Goal: Task Accomplishment & Management: Manage account settings

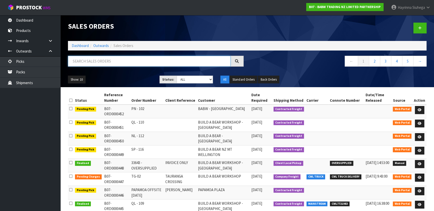
click at [103, 62] on input "text" at bounding box center [149, 61] width 162 height 11
type input "JOB-0412446"
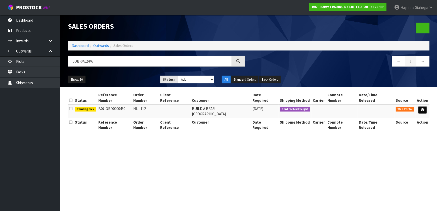
click at [424, 108] on icon at bounding box center [423, 109] width 4 height 3
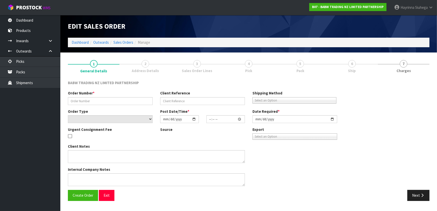
type input "NL - 112"
select select "number:0"
type input "[DATE]"
type input "12:05:00.000"
type input "[DATE]"
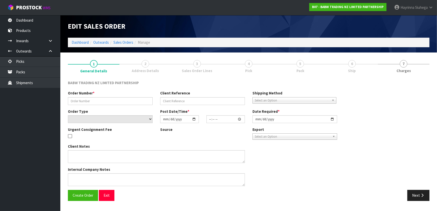
type textarea "DELIVER BETWEEN 8AM AND 8.30AM CALL - [PERSON_NAME] ON [PHONE_NUMBER] AFTERNOON…"
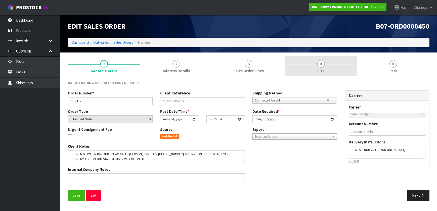
click at [333, 69] on link "4 Pick" at bounding box center [321, 66] width 72 height 20
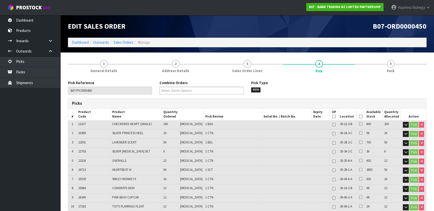
click at [359, 117] on icon at bounding box center [360, 117] width 4 height 0
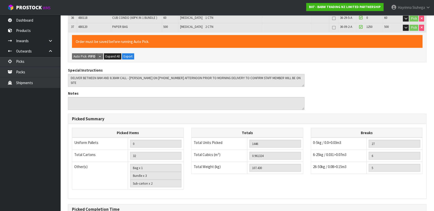
scroll to position [486, 0]
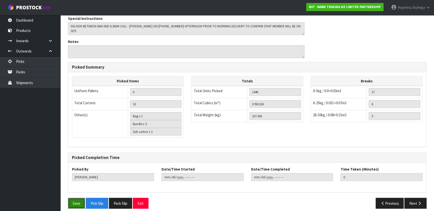
click at [77, 198] on button "Save" at bounding box center [76, 203] width 17 height 11
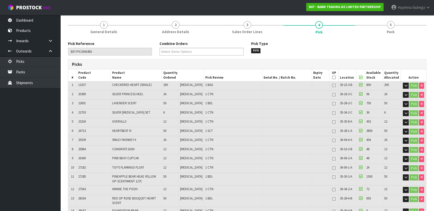
scroll to position [23, 0]
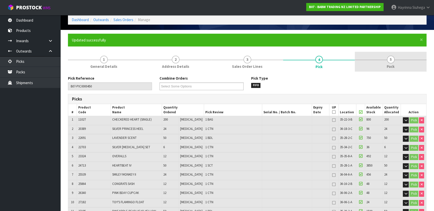
click at [394, 66] on span "Pack" at bounding box center [390, 66] width 8 height 5
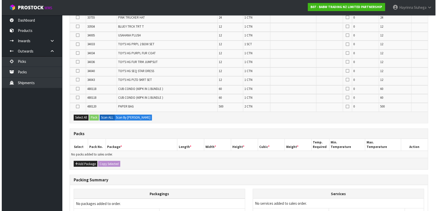
scroll to position [395, 0]
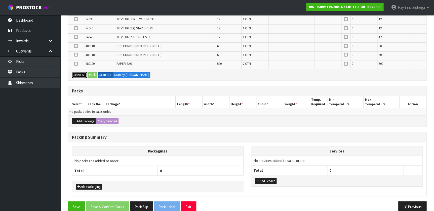
click at [76, 72] on button "Select All" at bounding box center [79, 75] width 15 height 6
click at [82, 118] on button "Add Package" at bounding box center [84, 121] width 24 height 6
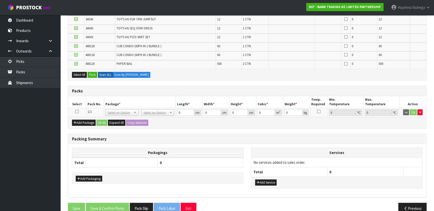
click at [76, 111] on icon at bounding box center [77, 111] width 4 height 0
click at [91, 72] on button "Pack" at bounding box center [92, 75] width 10 height 6
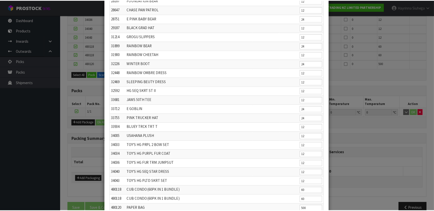
scroll to position [206, 0]
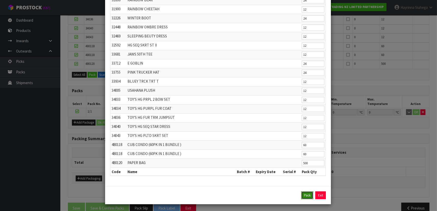
click at [307, 193] on button "Pack" at bounding box center [307, 196] width 12 height 8
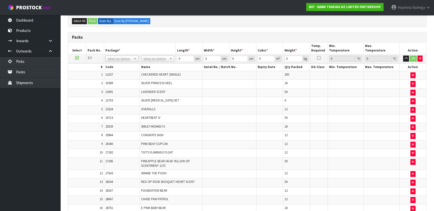
scroll to position [52, 0]
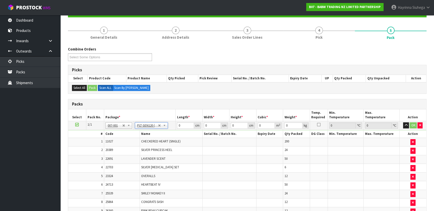
type input "120"
type input "100"
type input "107.43"
click at [177, 124] on input "120" at bounding box center [185, 125] width 17 height 6
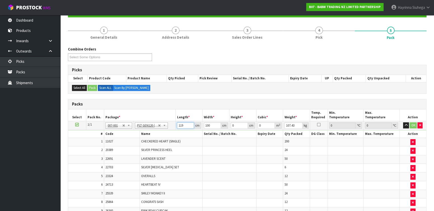
type input "119"
type input "116"
type input "9"
type input "0.124236"
type input "98"
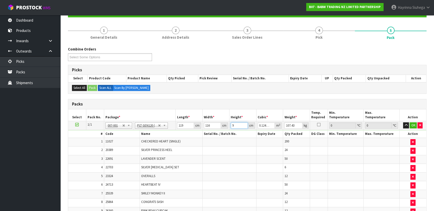
type input "1.352792"
type input "98"
click button "OK" at bounding box center [412, 125] width 7 height 6
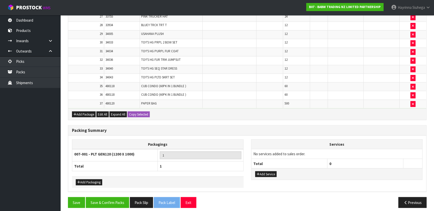
scroll to position [405, 0]
click at [93, 179] on button "Add Packaging" at bounding box center [89, 182] width 26 height 6
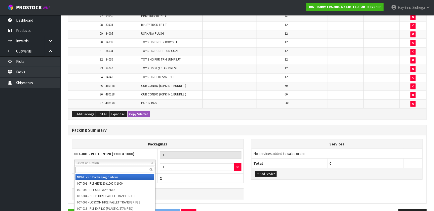
click at [97, 168] on input "text" at bounding box center [114, 170] width 79 height 6
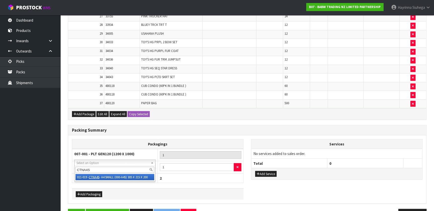
type input "CTNA4S"
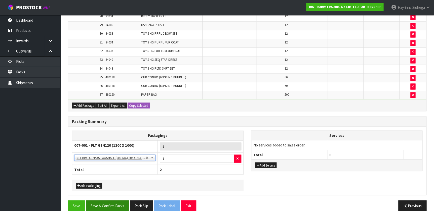
scroll to position [418, 0]
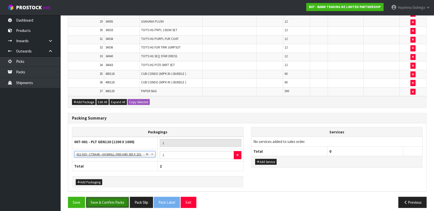
click at [107, 197] on button "Save & Confirm Packs" at bounding box center [107, 202] width 43 height 11
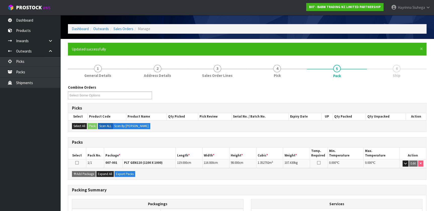
scroll to position [77, 0]
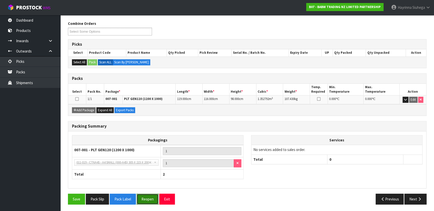
click at [146, 201] on button "Reopen" at bounding box center [148, 199] width 22 height 11
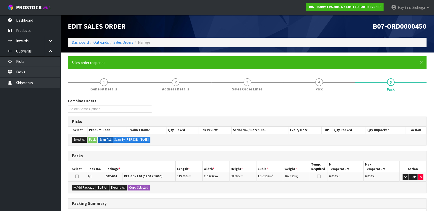
scroll to position [68, 0]
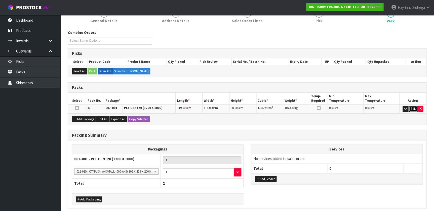
click at [412, 110] on button "Edit" at bounding box center [413, 109] width 8 height 6
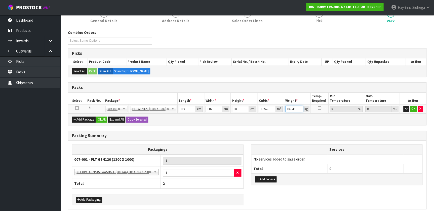
click at [291, 109] on input "107.43" at bounding box center [294, 109] width 18 height 6
type input "123"
click at [416, 109] on button "OK" at bounding box center [413, 109] width 7 height 6
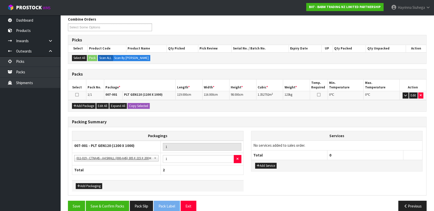
scroll to position [88, 0]
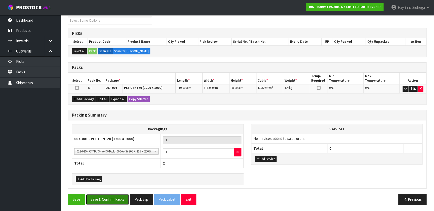
click at [113, 198] on button "Save & Confirm Packs" at bounding box center [107, 199] width 43 height 11
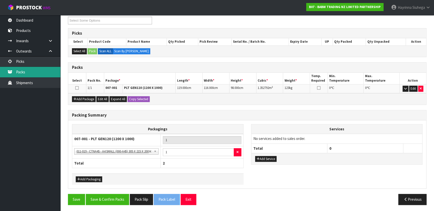
scroll to position [0, 0]
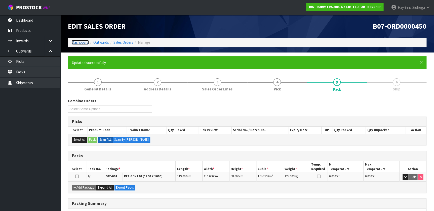
click at [80, 43] on link "Dashboard" at bounding box center [80, 42] width 17 height 5
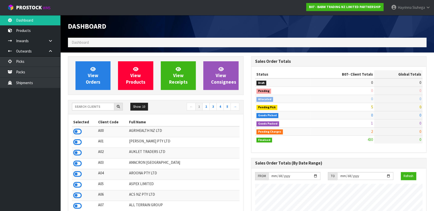
scroll to position [380, 183]
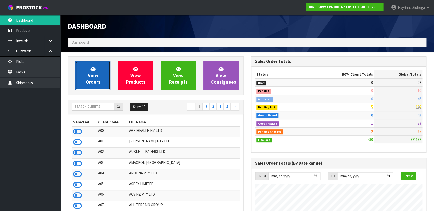
click at [86, 72] on link "View Orders" at bounding box center [92, 75] width 35 height 29
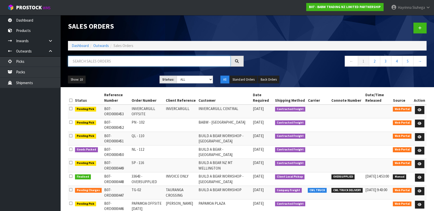
click at [96, 60] on input "text" at bounding box center [149, 61] width 162 height 11
type input "JOB-0412447"
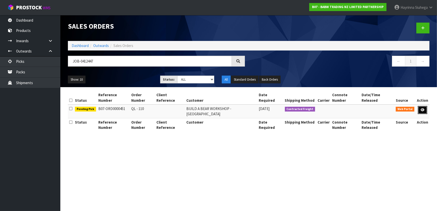
click at [422, 108] on icon at bounding box center [423, 109] width 4 height 3
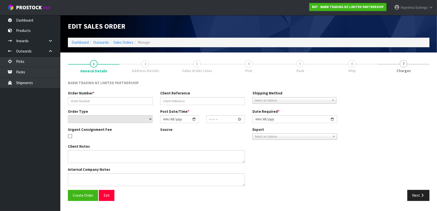
type input "QL - 110"
select select "number:0"
type input "[DATE]"
type input "12:07:00.000"
type input "[DATE]"
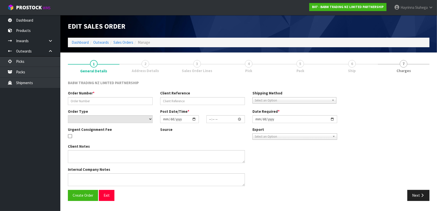
type textarea "DELIVER BETWEEN 8AM AND 8.30AM CALL - [PERSON_NAME] ON [PHONE_NUMBER] AFTERNOON…"
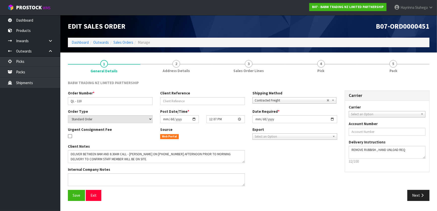
drag, startPoint x: 328, startPoint y: 70, endPoint x: 326, endPoint y: 84, distance: 13.4
click at [328, 70] on link "4 Pick" at bounding box center [321, 66] width 72 height 20
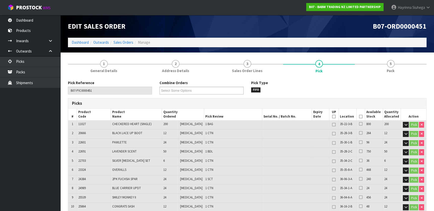
click at [358, 117] on icon at bounding box center [360, 117] width 4 height 0
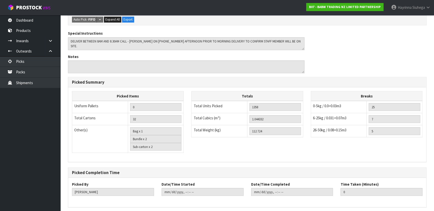
scroll to position [464, 0]
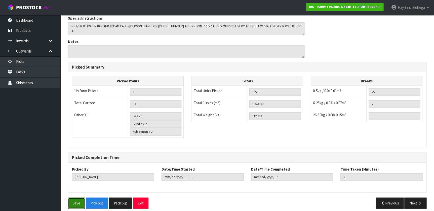
click at [73, 203] on button "Save" at bounding box center [76, 203] width 17 height 11
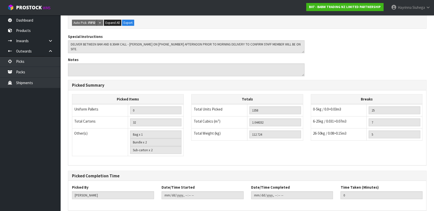
scroll to position [0, 0]
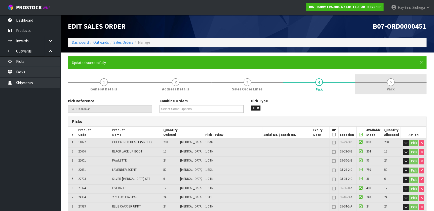
click at [378, 81] on link "5 Pack" at bounding box center [390, 84] width 72 height 20
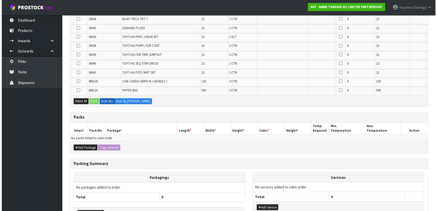
scroll to position [383, 0]
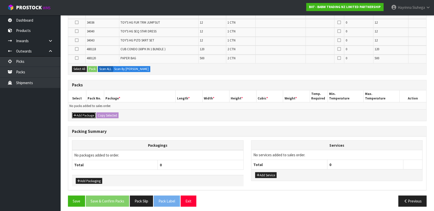
click at [82, 113] on button "Add Package" at bounding box center [84, 115] width 24 height 6
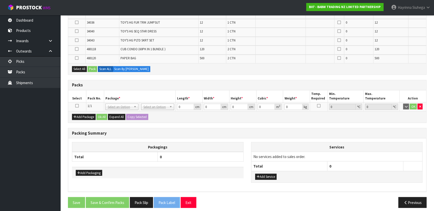
click at [77, 106] on td at bounding box center [77, 106] width 18 height 9
click at [75, 105] on td at bounding box center [77, 106] width 18 height 9
click at [76, 106] on icon at bounding box center [77, 106] width 4 height 0
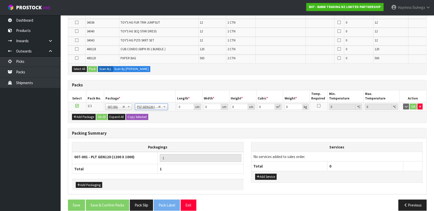
type input "120"
type input "100"
click at [79, 66] on button "Select All" at bounding box center [79, 69] width 15 height 6
click at [92, 63] on div "Select All Pack Scan ALL Scan By [PERSON_NAME]" at bounding box center [247, 68] width 358 height 11
click at [93, 66] on button "Pack" at bounding box center [92, 69] width 10 height 6
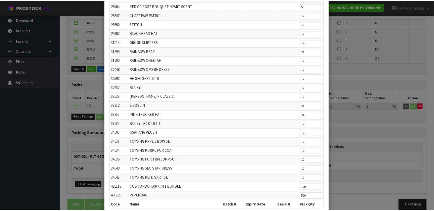
scroll to position [188, 0]
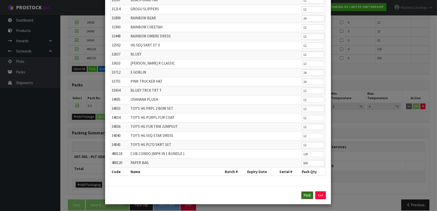
click at [306, 193] on button "Pack" at bounding box center [307, 196] width 12 height 8
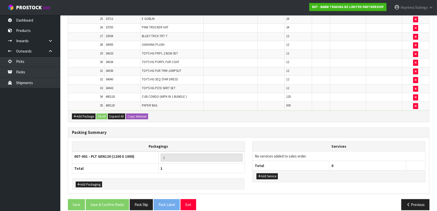
type input "112.724"
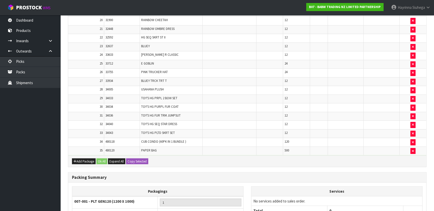
scroll to position [385, 0]
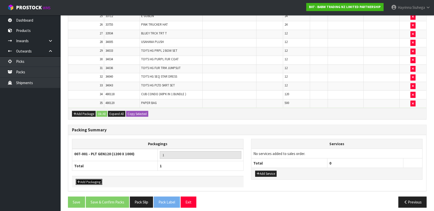
click at [89, 179] on button "Add Packaging" at bounding box center [89, 182] width 26 height 6
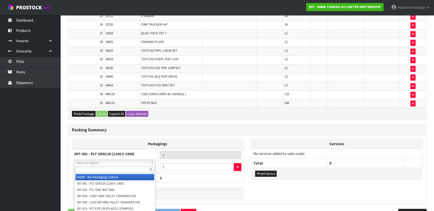
click at [96, 169] on input "text" at bounding box center [114, 170] width 79 height 6
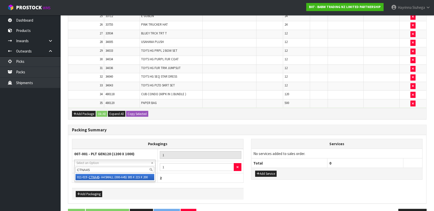
type input "CTNA4S"
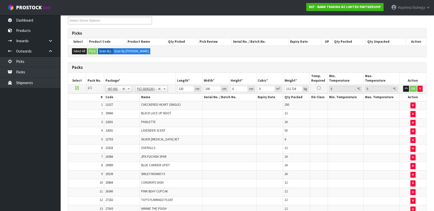
scroll to position [88, 0]
click at [180, 89] on input "120" at bounding box center [185, 89] width 17 height 6
type input "121"
type input "104"
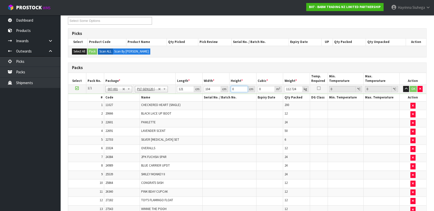
type input "1"
type input "0.012584"
type input "11"
type input "0.138424"
type input "116"
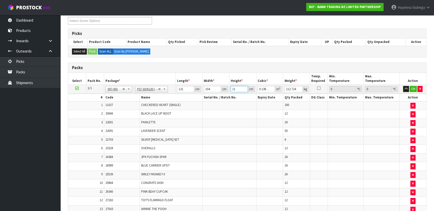
type input "1.459744"
type input "116"
type input "135"
click button "OK" at bounding box center [412, 89] width 7 height 6
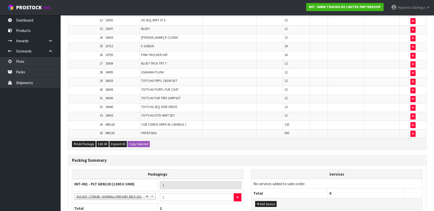
scroll to position [397, 0]
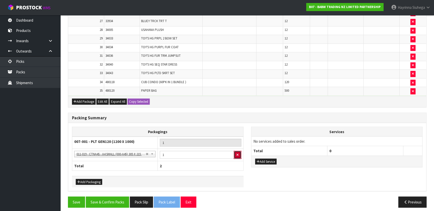
click at [235, 151] on button "button" at bounding box center [238, 155] width 8 height 8
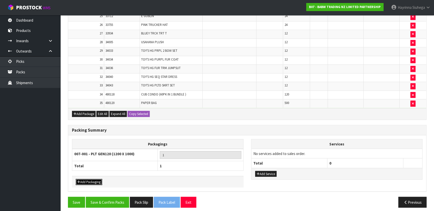
click at [92, 179] on button "Add Packaging" at bounding box center [89, 182] width 26 height 6
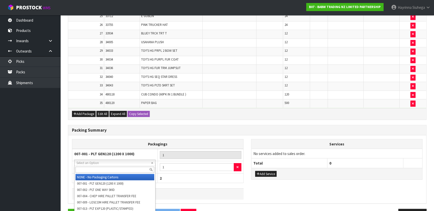
click at [99, 170] on input "text" at bounding box center [114, 170] width 79 height 6
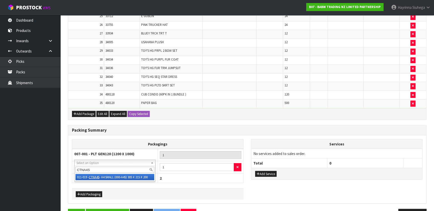
type input "CTNA4S"
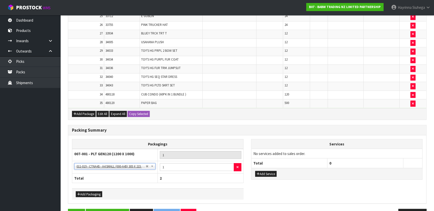
scroll to position [397, 0]
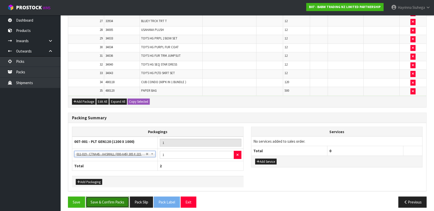
click at [115, 198] on button "Save & Confirm Packs" at bounding box center [107, 202] width 43 height 11
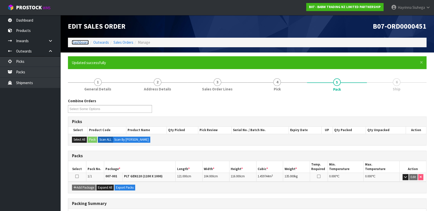
click at [80, 43] on link "Dashboard" at bounding box center [80, 42] width 17 height 5
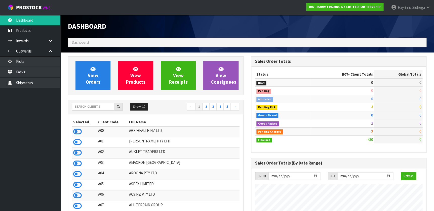
scroll to position [380, 183]
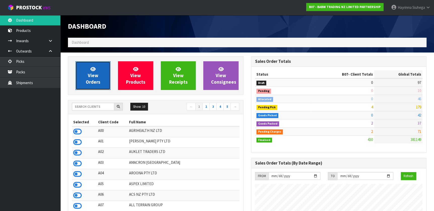
click at [93, 75] on span "View Orders" at bounding box center [93, 75] width 15 height 19
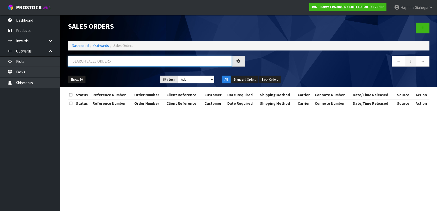
click at [98, 61] on input "text" at bounding box center [150, 61] width 164 height 11
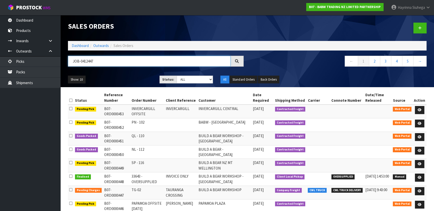
type input "JOB-0412447"
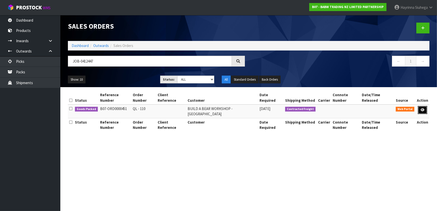
click at [423, 108] on icon at bounding box center [423, 109] width 4 height 3
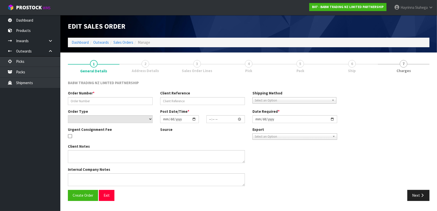
type input "QL - 110"
select select "number:0"
type input "[DATE]"
type input "12:07:00.000"
type input "[DATE]"
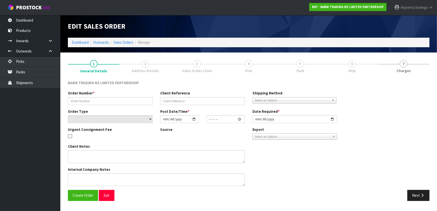
type textarea "DELIVER BETWEEN 8AM AND 8.30AM CALL - [PERSON_NAME] ON [PHONE_NUMBER] AFTERNOON…"
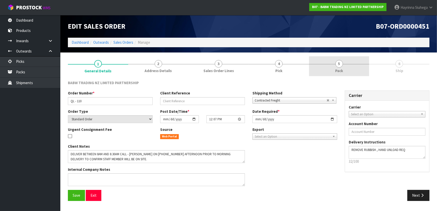
click at [337, 58] on link "5 Pack" at bounding box center [339, 66] width 60 height 20
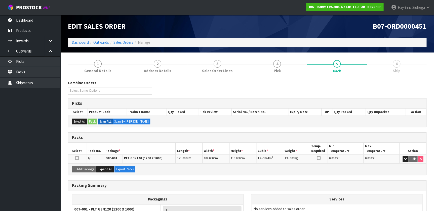
scroll to position [59, 0]
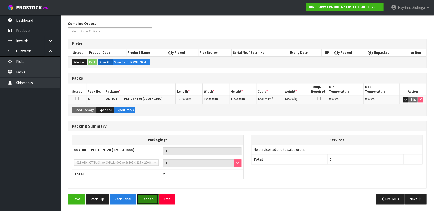
click at [153, 195] on button "Reopen" at bounding box center [148, 199] width 22 height 11
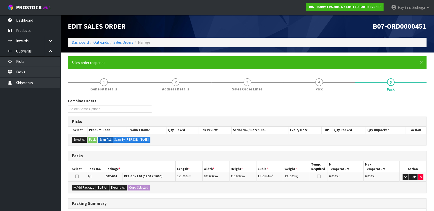
scroll to position [77, 0]
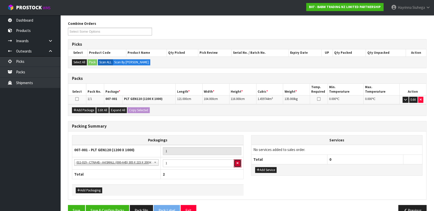
click at [236, 165] on button "button" at bounding box center [238, 163] width 8 height 8
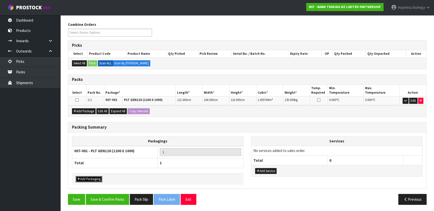
click at [96, 176] on button "Add Packaging" at bounding box center [89, 179] width 26 height 6
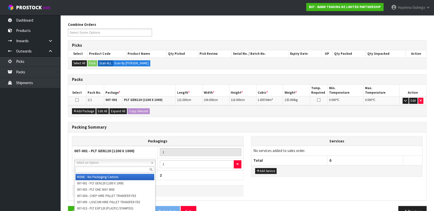
click at [89, 168] on input "text" at bounding box center [114, 170] width 79 height 6
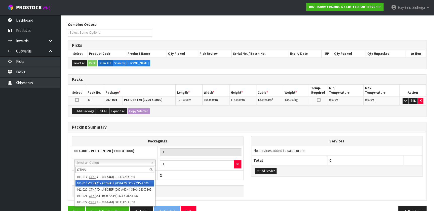
type input "CTNA"
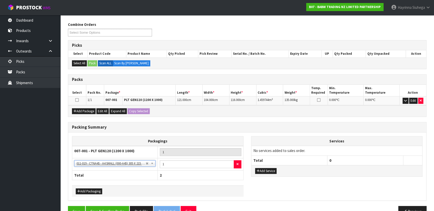
scroll to position [88, 0]
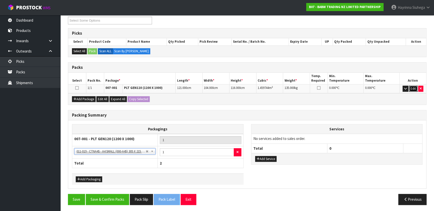
click at [414, 88] on button "Edit" at bounding box center [413, 89] width 8 height 6
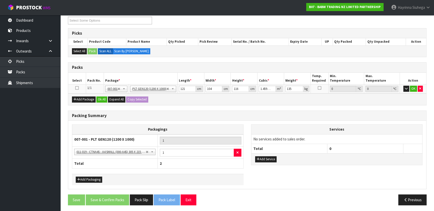
click at [420, 91] on td "OK" at bounding box center [412, 88] width 27 height 9
click at [419, 89] on icon "button" at bounding box center [420, 88] width 2 height 3
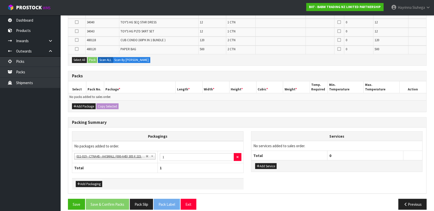
scroll to position [395, 0]
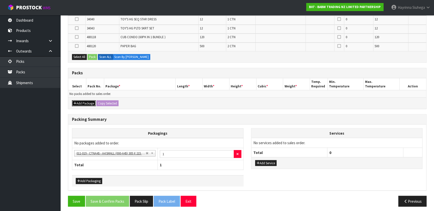
click at [89, 101] on button "Add Package" at bounding box center [84, 103] width 24 height 6
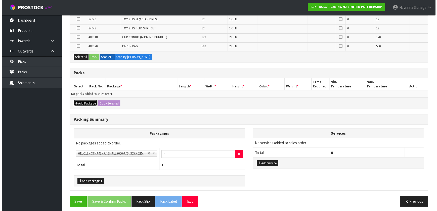
scroll to position [387, 0]
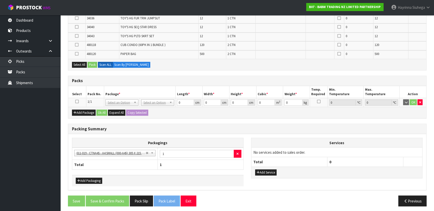
click at [77, 101] on icon at bounding box center [77, 101] width 4 height 0
click at [83, 63] on button "Select All" at bounding box center [79, 65] width 15 height 6
click at [93, 63] on button "Pack" at bounding box center [92, 65] width 10 height 6
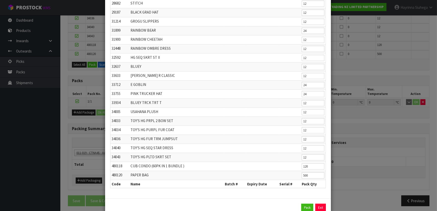
scroll to position [188, 0]
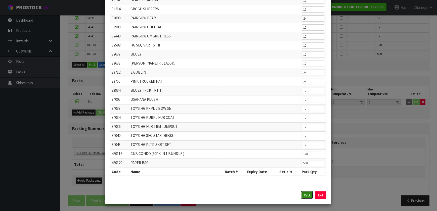
drag, startPoint x: 303, startPoint y: 195, endPoint x: 298, endPoint y: 191, distance: 7.0
click at [303, 194] on button "Pack" at bounding box center [307, 196] width 12 height 8
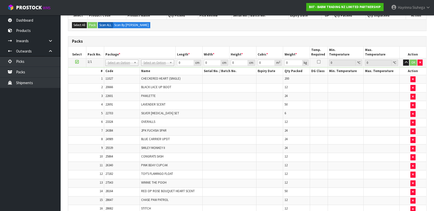
scroll to position [43, 0]
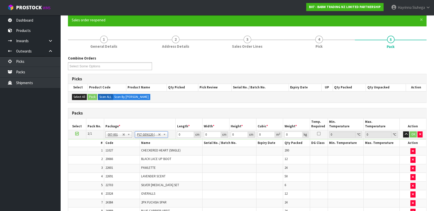
type input "120"
type input "100"
type input "112.724"
click at [177, 133] on input "120" at bounding box center [185, 134] width 17 height 6
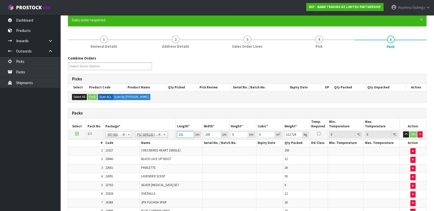
type input "121"
type input "104"
type input "1"
type input "0.012584"
type input "11"
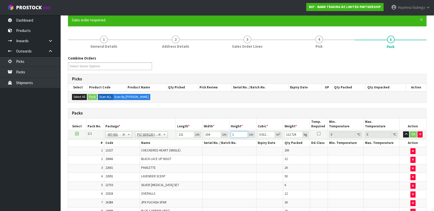
type input "0.138424"
type input "116"
type input "1.459744"
type input "116"
type input "135"
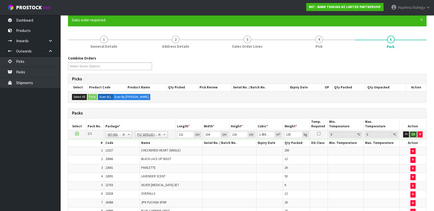
click button "OK" at bounding box center [412, 134] width 7 height 6
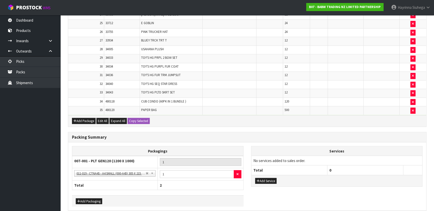
scroll to position [397, 0]
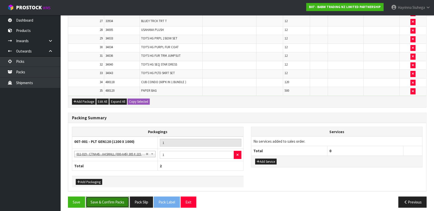
click at [111, 197] on button "Save & Confirm Packs" at bounding box center [107, 202] width 43 height 11
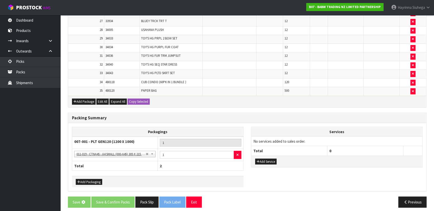
scroll to position [0, 0]
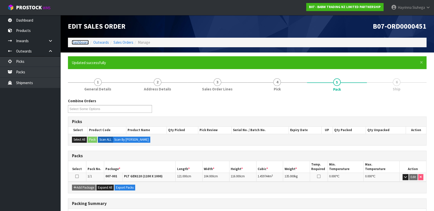
click at [82, 43] on link "Dashboard" at bounding box center [80, 42] width 17 height 5
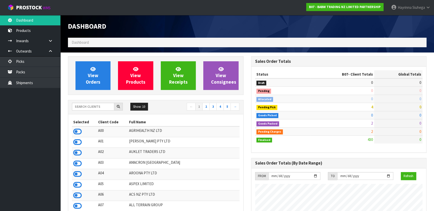
scroll to position [380, 183]
click at [46, 73] on link "Packs" at bounding box center [30, 72] width 60 height 10
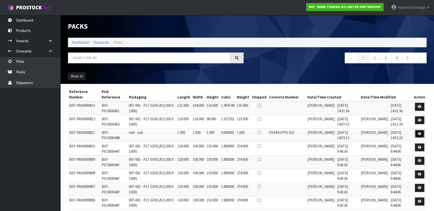
click at [422, 136] on link at bounding box center [419, 134] width 9 height 8
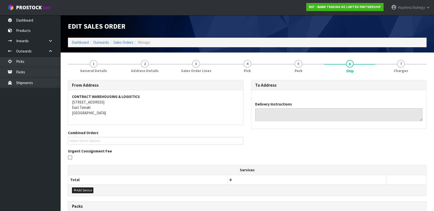
type textarea "REMOVE RUBBISH , HAND UNLOAD REQ"
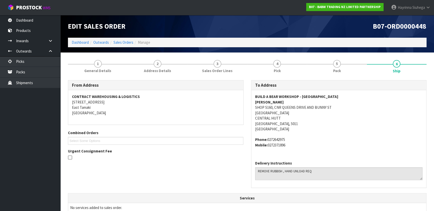
click at [363, 79] on div "From Address CONTRACT WAREHOUSING & LOGISTICS [STREET_ADDRESS] Combined Orders …" at bounding box center [247, 202] width 358 height 252
click at [362, 72] on link "5 Pack" at bounding box center [337, 66] width 60 height 20
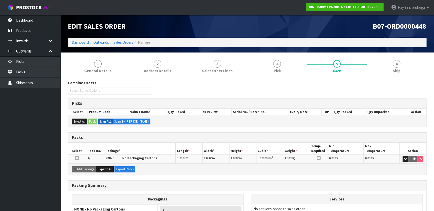
scroll to position [23, 0]
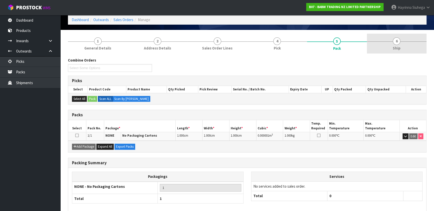
click at [394, 39] on span "6" at bounding box center [396, 41] width 8 height 8
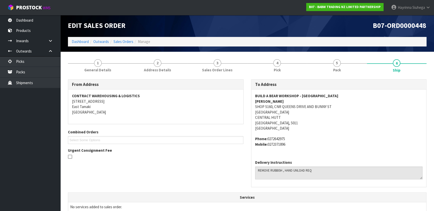
scroll to position [0, 0]
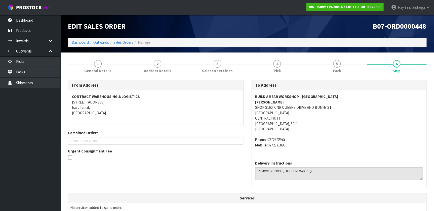
click at [80, 40] on li "Dashboard" at bounding box center [80, 42] width 17 height 5
click at [78, 41] on link "Dashboard" at bounding box center [80, 42] width 17 height 5
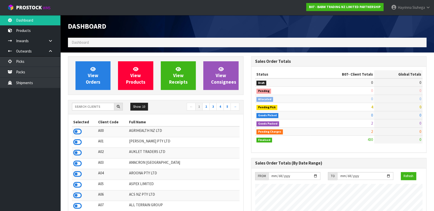
scroll to position [380, 183]
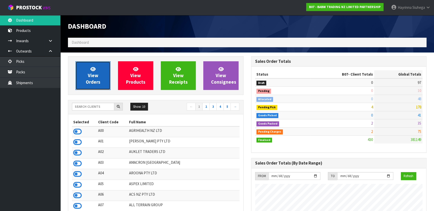
click at [105, 69] on link "View Orders" at bounding box center [92, 75] width 35 height 29
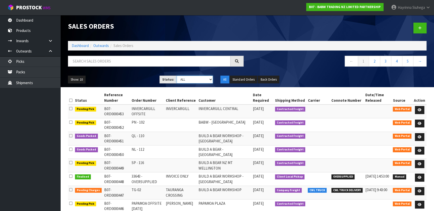
click at [196, 77] on select "Draft Pending Allocated Pending Pick Goods Picked Goods Packed Pending Charges …" at bounding box center [194, 80] width 36 height 8
select select "string:3"
click at [176, 76] on select "Draft Pending Allocated Pending Pick Goods Picked Goods Packed Pending Charges …" at bounding box center [194, 80] width 36 height 8
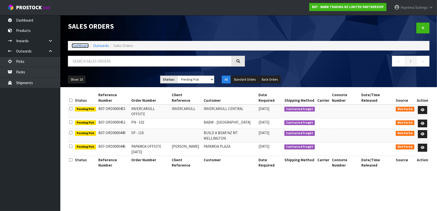
click at [83, 47] on link "Dashboard" at bounding box center [80, 45] width 17 height 5
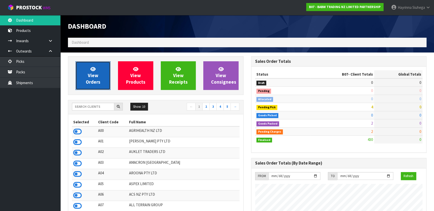
scroll to position [380, 183]
click at [96, 71] on link "View Orders" at bounding box center [92, 75] width 35 height 29
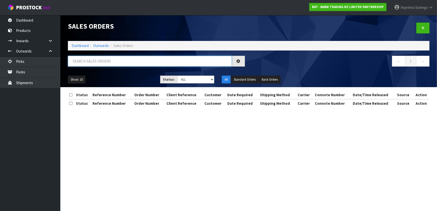
click at [111, 63] on input "text" at bounding box center [150, 61] width 164 height 11
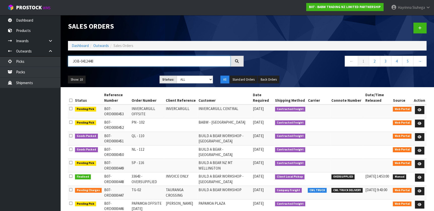
type input "JOB-0412448"
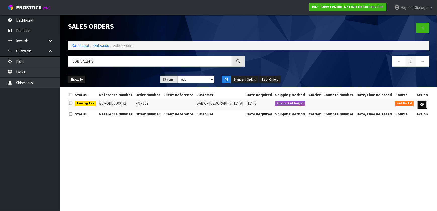
click at [419, 104] on link at bounding box center [422, 105] width 9 height 8
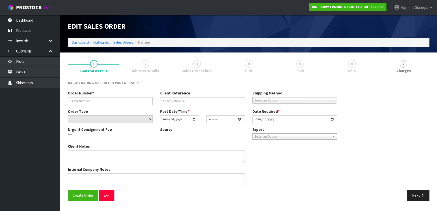
type input "PN - 102"
select select "number:0"
type input "[DATE]"
type input "12:09:00.000"
type input "[DATE]"
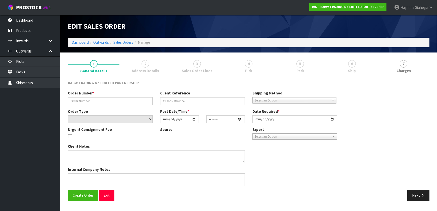
type textarea "CONTACT AS FOLLOWS: TE ARAWA AKURANGI [PHONE_NUMBER]"
type textarea "REMOVED 33712 X 24"
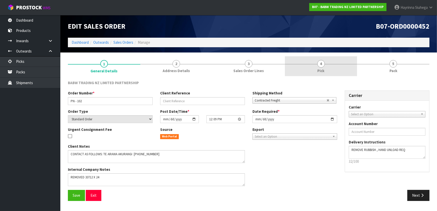
click at [322, 59] on link "4 Pick" at bounding box center [321, 66] width 72 height 20
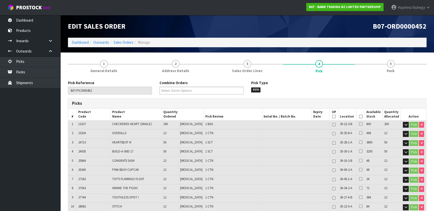
click at [359, 117] on icon at bounding box center [360, 117] width 4 height 0
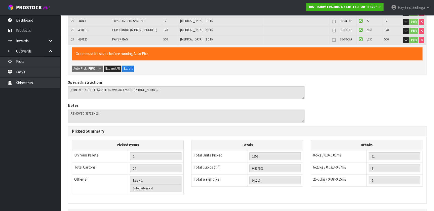
scroll to position [381, 0]
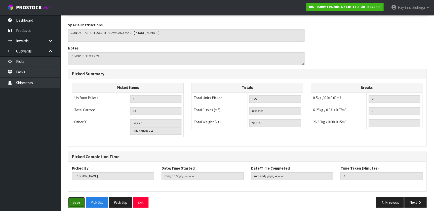
click at [78, 199] on button "Save" at bounding box center [76, 202] width 17 height 11
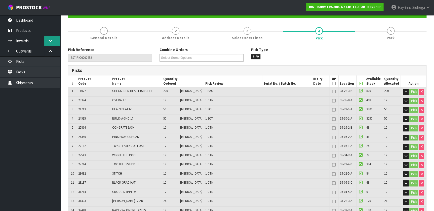
scroll to position [0, 0]
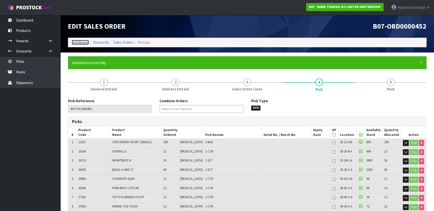
click at [76, 42] on link "Dashboard" at bounding box center [80, 42] width 17 height 5
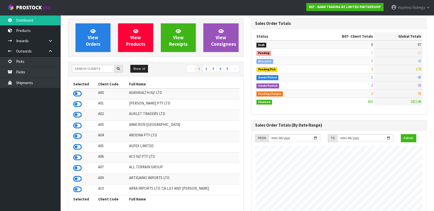
scroll to position [28, 0]
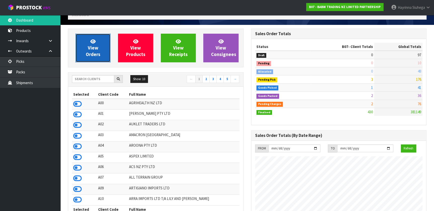
click at [97, 42] on link "View Orders" at bounding box center [92, 48] width 35 height 29
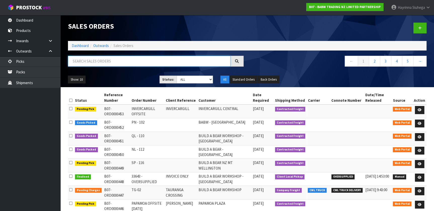
click at [101, 62] on input "text" at bounding box center [149, 61] width 162 height 11
type input "0451"
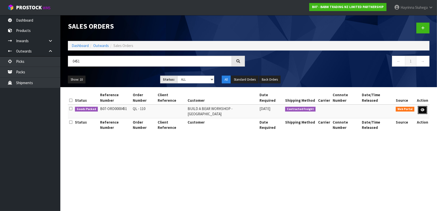
click at [421, 108] on icon at bounding box center [423, 109] width 4 height 3
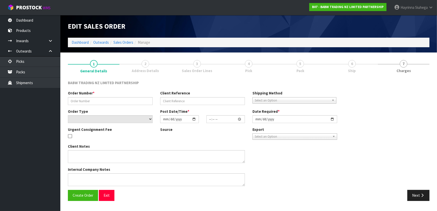
type input "QL - 110"
select select "number:0"
type input "[DATE]"
type input "12:07:00.000"
type input "[DATE]"
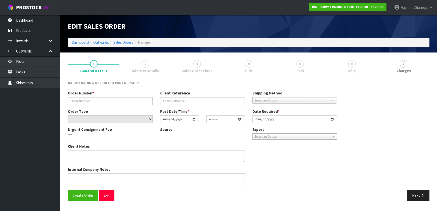
type textarea "DELIVER BETWEEN 8AM AND 8.30AM CALL - [PERSON_NAME] ON [PHONE_NUMBER] AFTERNOON…"
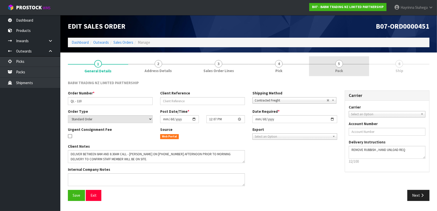
click at [338, 68] on link "5 Pack" at bounding box center [339, 66] width 60 height 20
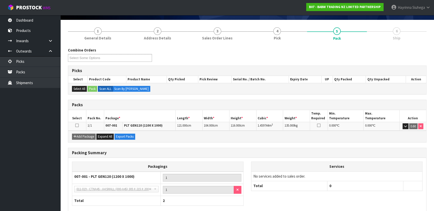
scroll to position [59, 0]
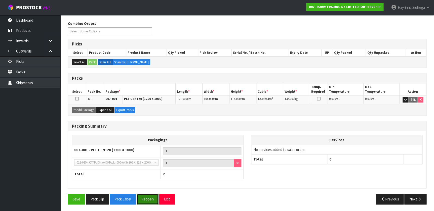
click at [151, 201] on button "Reopen" at bounding box center [148, 199] width 22 height 11
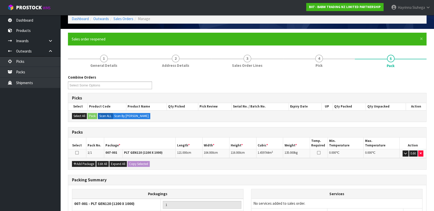
scroll to position [46, 0]
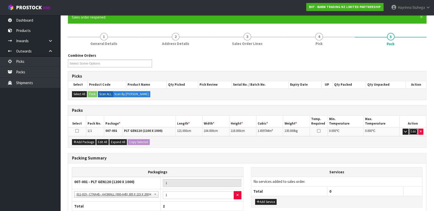
click at [411, 131] on button "Edit" at bounding box center [413, 132] width 8 height 6
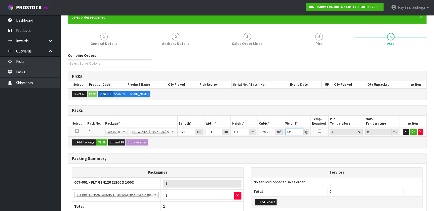
click at [288, 130] on input "135" at bounding box center [294, 132] width 18 height 6
type input "136"
click at [102, 141] on button "Ok All" at bounding box center [101, 143] width 11 height 6
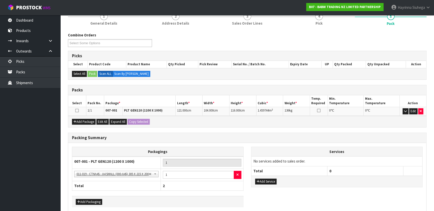
scroll to position [88, 0]
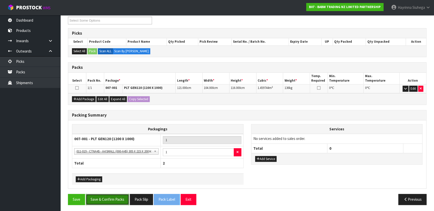
click at [108, 197] on button "Save & Confirm Packs" at bounding box center [107, 199] width 43 height 11
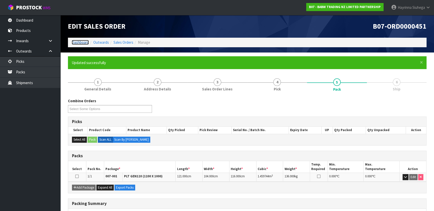
click at [81, 43] on link "Dashboard" at bounding box center [80, 42] width 17 height 5
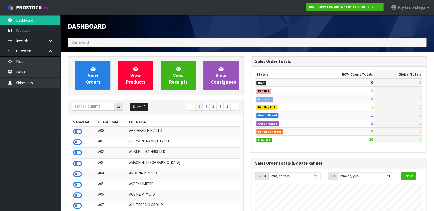
scroll to position [380, 183]
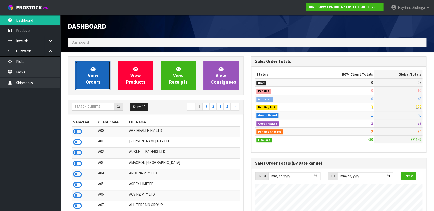
click at [93, 72] on link "View Orders" at bounding box center [92, 75] width 35 height 29
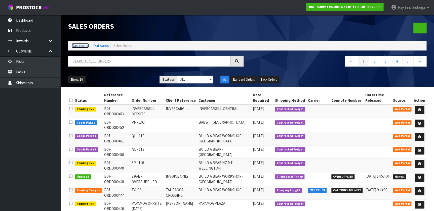
click at [81, 45] on link "Dashboard" at bounding box center [80, 45] width 17 height 5
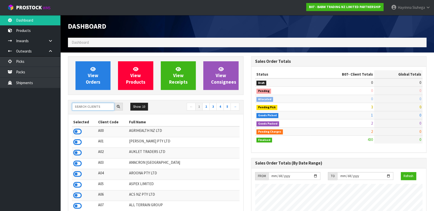
click at [94, 109] on input "text" at bounding box center [93, 107] width 42 height 8
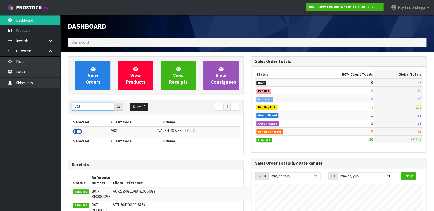
type input "V02"
click at [75, 132] on icon at bounding box center [77, 132] width 9 height 8
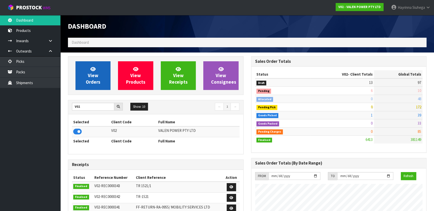
scroll to position [391, 183]
click at [88, 70] on link "View Orders" at bounding box center [92, 75] width 35 height 29
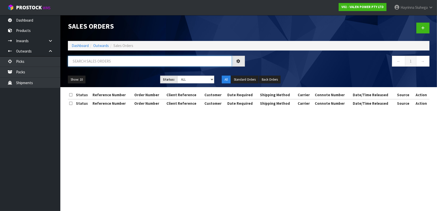
click at [96, 60] on input "text" at bounding box center [150, 61] width 164 height 11
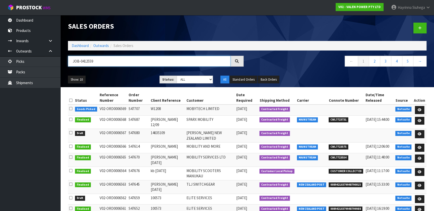
type input "JOB-0412559"
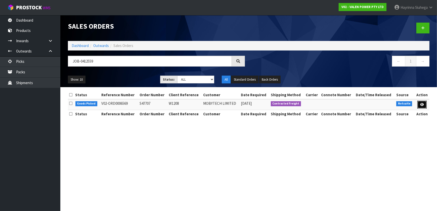
click at [424, 106] on link at bounding box center [421, 105] width 9 height 8
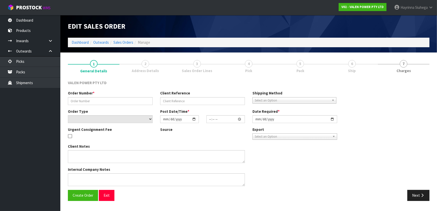
type input "S47707"
type input "W1208"
select select "number:0"
type input "[DATE]"
type input "11:45:08.000"
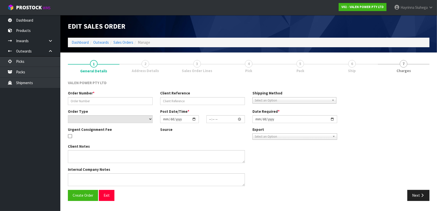
type input "[DATE]"
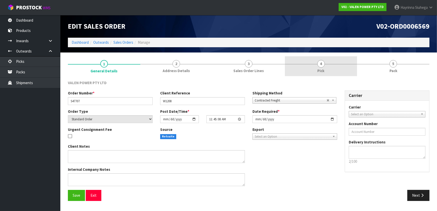
drag, startPoint x: 337, startPoint y: 58, endPoint x: 349, endPoint y: 57, distance: 12.2
click at [337, 58] on link "4 Pick" at bounding box center [321, 66] width 72 height 20
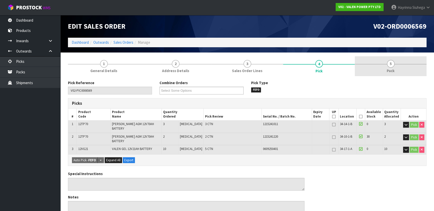
drag, startPoint x: 386, startPoint y: 57, endPoint x: 390, endPoint y: 66, distance: 9.8
click at [388, 64] on link "5 Pack" at bounding box center [390, 66] width 72 height 20
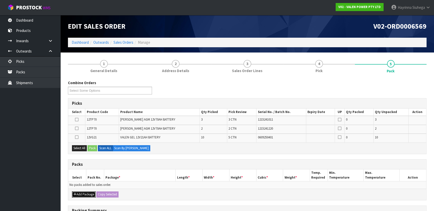
click at [76, 193] on button "Add Package" at bounding box center [84, 195] width 24 height 6
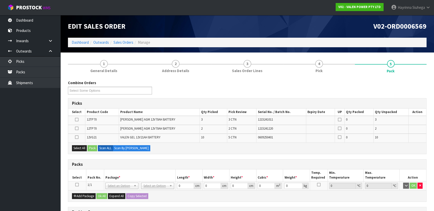
click at [77, 185] on icon at bounding box center [77, 185] width 4 height 0
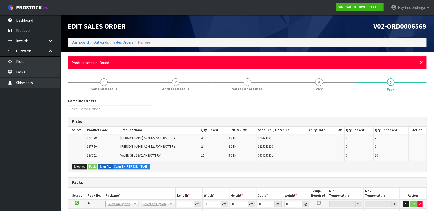
click at [421, 62] on span "×" at bounding box center [421, 62] width 3 height 7
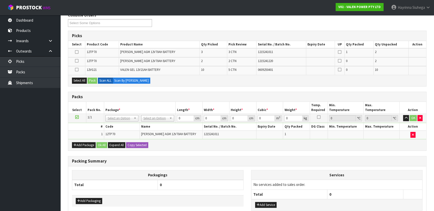
scroll to position [99, 0]
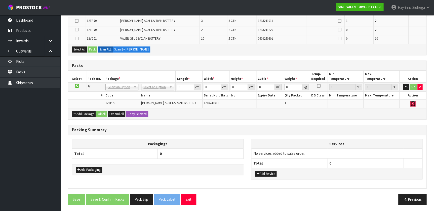
click at [411, 102] on button "button" at bounding box center [412, 104] width 5 height 6
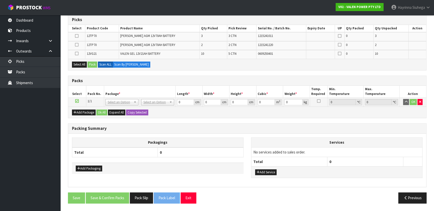
scroll to position [82, 0]
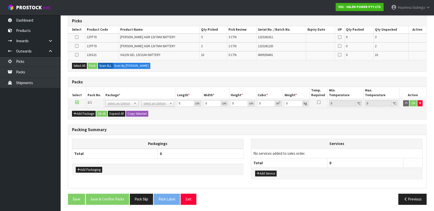
click at [187, 133] on div "Packing Summary" at bounding box center [247, 130] width 358 height 10
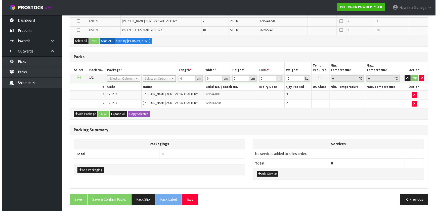
scroll to position [90, 0]
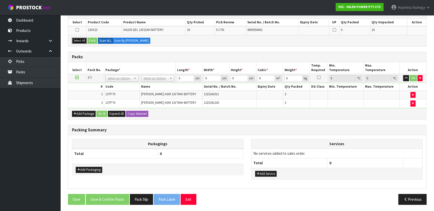
click at [78, 42] on button "Select All" at bounding box center [79, 41] width 15 height 6
click at [93, 39] on button "Pack" at bounding box center [92, 41] width 10 height 6
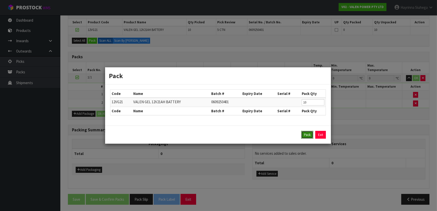
click at [309, 136] on button "Pack" at bounding box center [307, 135] width 12 height 8
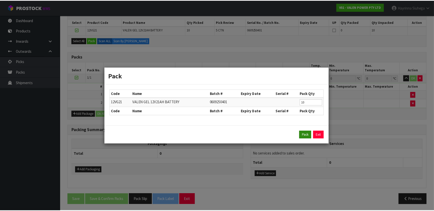
scroll to position [89, 0]
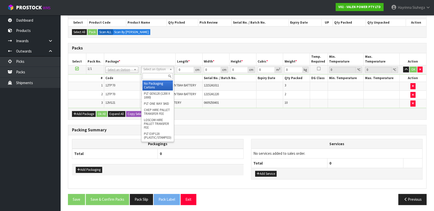
click at [151, 79] on input "text" at bounding box center [157, 76] width 30 height 6
type input "TUFF"
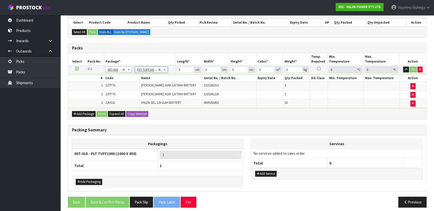
type input "100"
type input "45"
type input "185.5"
click at [180, 69] on input "100" at bounding box center [185, 70] width 17 height 6
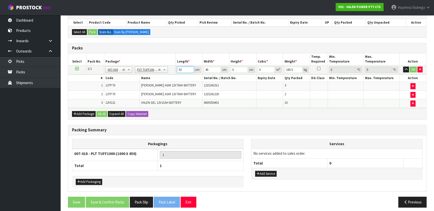
type input "92"
type input "47"
type input "3"
type input "0.012972"
type input "35"
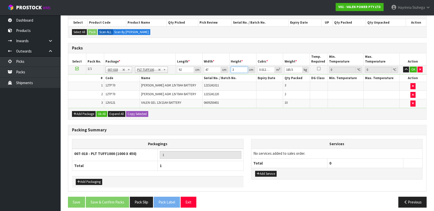
type input "0.15134"
type input "35"
type input "195"
click button "OK" at bounding box center [412, 70] width 7 height 6
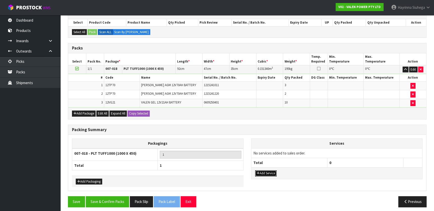
click at [265, 172] on button "Add Service" at bounding box center [265, 173] width 21 height 6
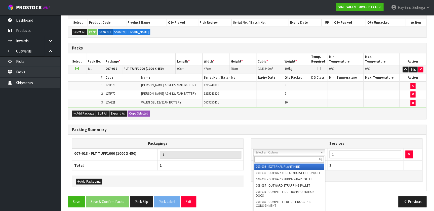
click at [270, 160] on input "text" at bounding box center [288, 159] width 69 height 6
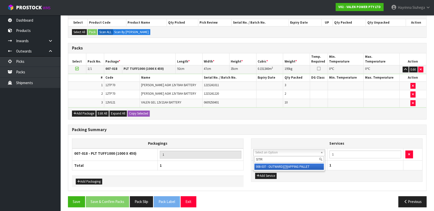
type input "STR"
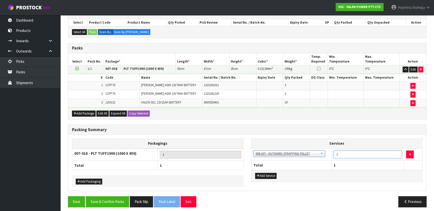
drag, startPoint x: 346, startPoint y: 158, endPoint x: 337, endPoint y: 157, distance: 8.8
click at [339, 158] on td "1" at bounding box center [367, 154] width 73 height 12
type input "2"
click at [263, 173] on button "Add Service" at bounding box center [265, 176] width 21 height 6
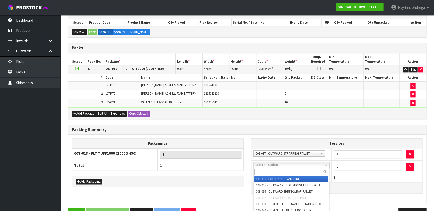
click at [267, 169] on input "text" at bounding box center [290, 172] width 73 height 6
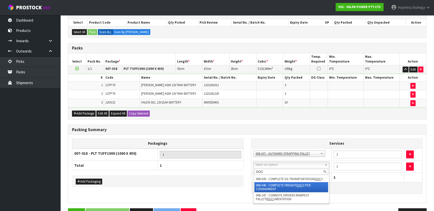
type input "DOC"
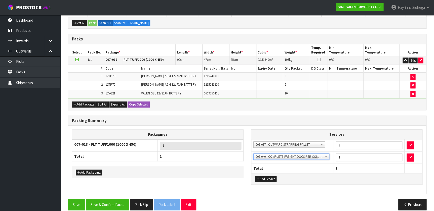
scroll to position [104, 0]
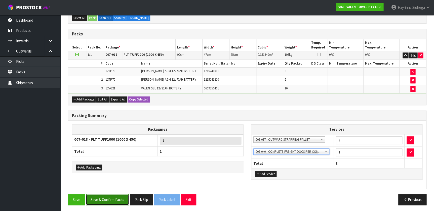
click at [119, 196] on button "Save & Confirm Packs" at bounding box center [107, 199] width 43 height 11
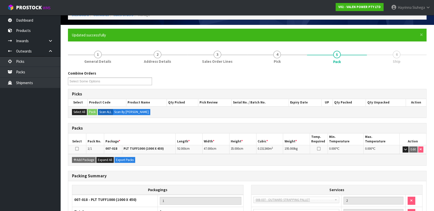
scroll to position [0, 0]
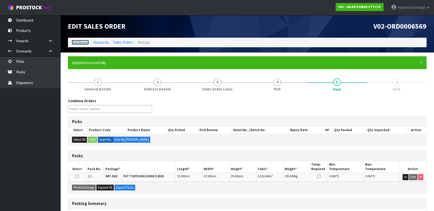
click at [80, 43] on link "Dashboard" at bounding box center [80, 42] width 17 height 5
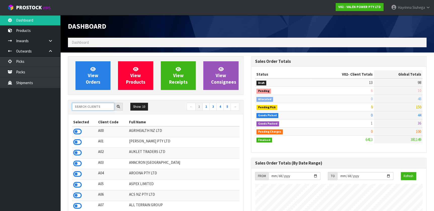
click at [101, 108] on input "text" at bounding box center [93, 107] width 42 height 8
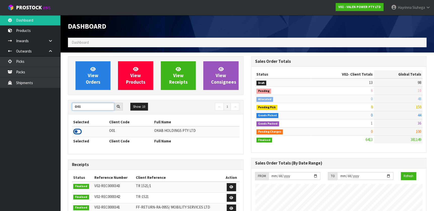
type input "O01"
click at [80, 133] on icon at bounding box center [77, 132] width 9 height 8
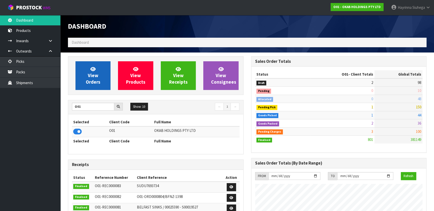
scroll to position [380, 183]
click at [92, 73] on span "View Orders" at bounding box center [93, 75] width 15 height 19
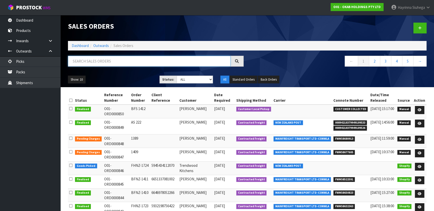
click at [100, 65] on input "text" at bounding box center [149, 61] width 162 height 11
type input "JOB-0411083"
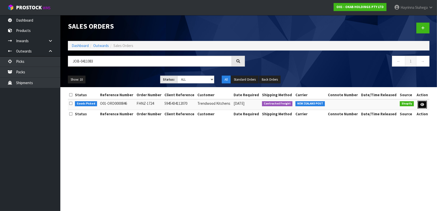
click at [420, 104] on link at bounding box center [422, 105] width 9 height 8
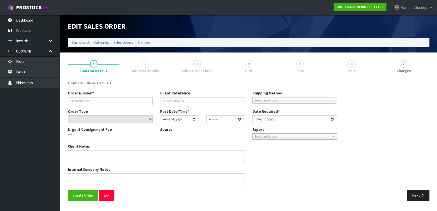
type input "FHNZ-1724"
type input "5945434112070"
select select "number:0"
type input "[DATE]"
type input "18:45:21.000"
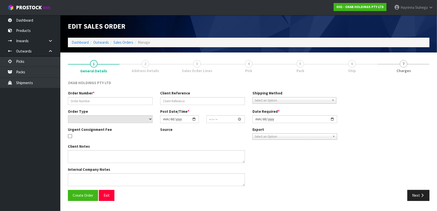
type input "[DATE]"
type textarea "#1724 [DATE] AT 02:45 PM [PERSON_NAME] ONLINE STORE $906.00 COMPLETEPAID ATTENT…"
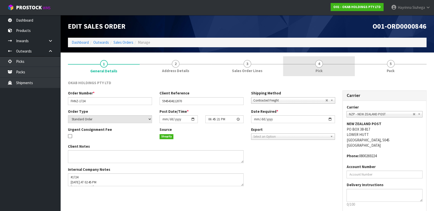
click at [328, 67] on link "4 Pick" at bounding box center [319, 66] width 72 height 20
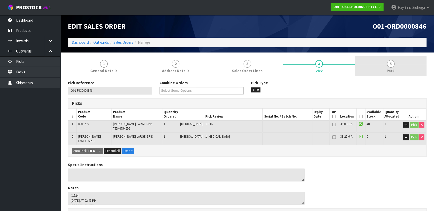
click at [381, 66] on link "5 Pack" at bounding box center [390, 66] width 72 height 20
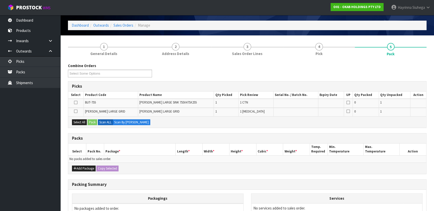
scroll to position [68, 0]
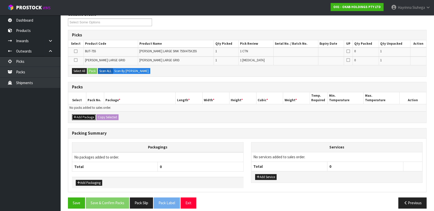
click at [89, 115] on button "Add Package" at bounding box center [84, 117] width 24 height 6
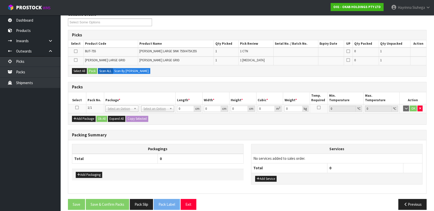
click at [76, 108] on icon at bounding box center [77, 108] width 4 height 0
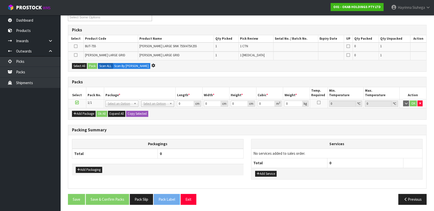
scroll to position [0, 0]
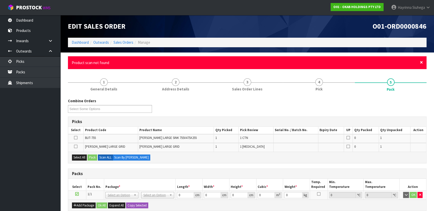
click at [420, 62] on span "×" at bounding box center [421, 62] width 3 height 7
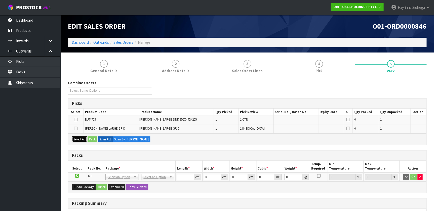
click at [73, 138] on button "Select All" at bounding box center [79, 140] width 15 height 6
click at [92, 139] on button "Pack" at bounding box center [92, 140] width 10 height 6
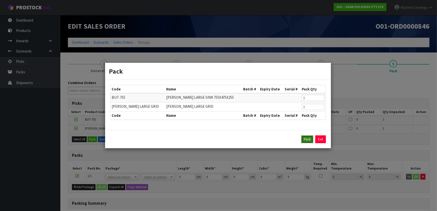
click at [304, 137] on button "Pack" at bounding box center [307, 140] width 12 height 8
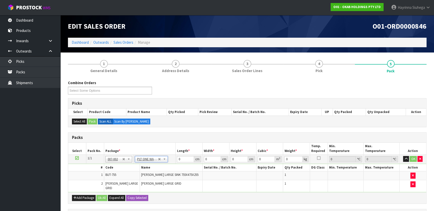
type input "47.2"
click at [177, 158] on input "0" at bounding box center [185, 159] width 17 height 6
type input "93"
type input "67"
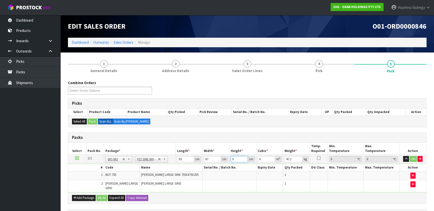
type input "4"
type input "0.024924"
type input "48"
type input "0.299088"
type input "48"
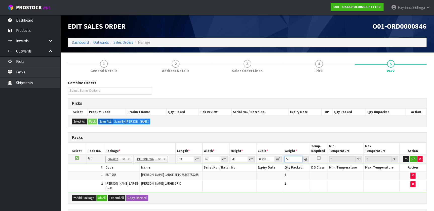
type input "55"
click button "OK" at bounding box center [412, 159] width 7 height 6
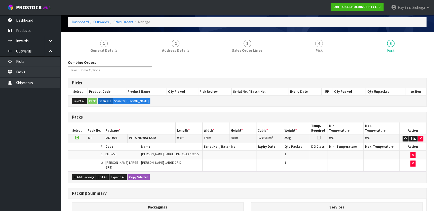
scroll to position [83, 0]
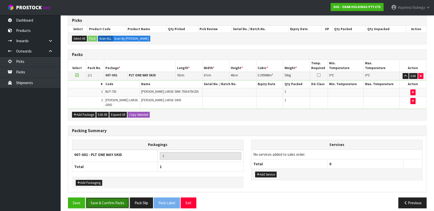
click at [108, 198] on button "Save & Confirm Packs" at bounding box center [107, 203] width 43 height 11
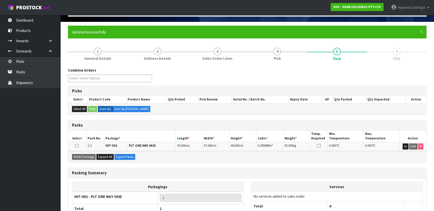
scroll to position [65, 0]
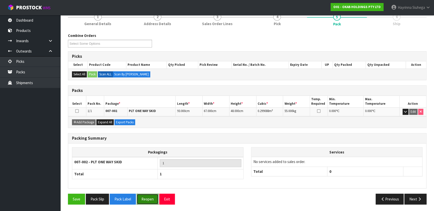
click at [146, 198] on button "Reopen" at bounding box center [148, 199] width 22 height 11
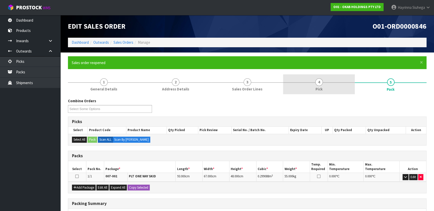
click at [348, 74] on link "4 Pick" at bounding box center [319, 84] width 72 height 20
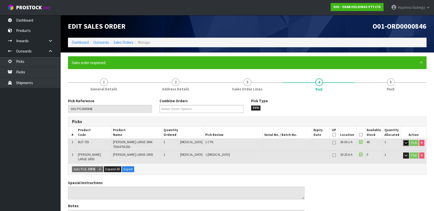
click at [405, 141] on icon "button" at bounding box center [405, 142] width 3 height 3
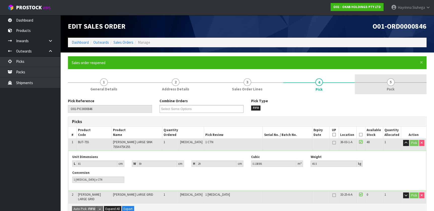
click at [382, 84] on link "5 Pack" at bounding box center [390, 84] width 72 height 20
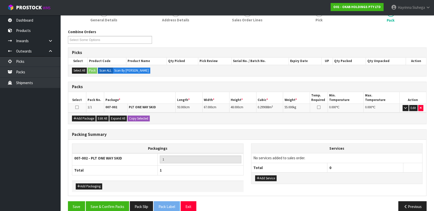
scroll to position [76, 0]
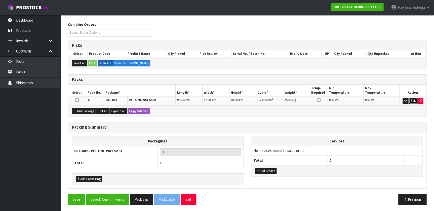
click at [413, 100] on button "Edit" at bounding box center [413, 101] width 8 height 6
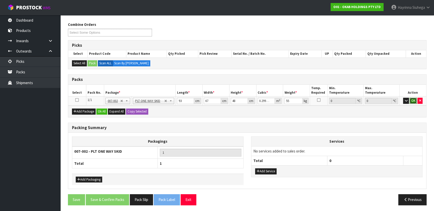
click at [413, 99] on button "OK" at bounding box center [412, 101] width 7 height 6
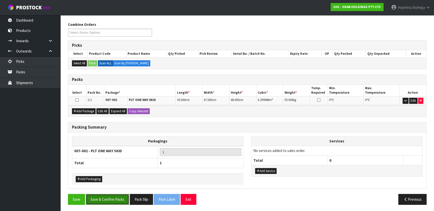
click at [105, 198] on button "Save & Confirm Packs" at bounding box center [107, 199] width 43 height 11
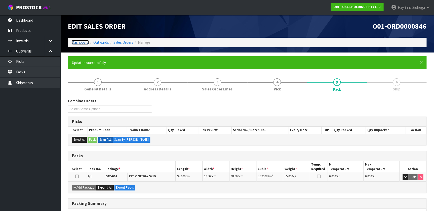
click at [82, 44] on link "Dashboard" at bounding box center [80, 42] width 17 height 5
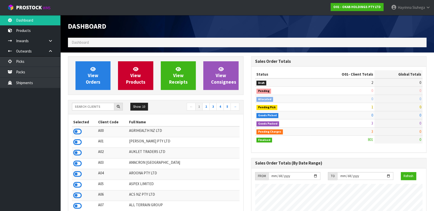
scroll to position [380, 183]
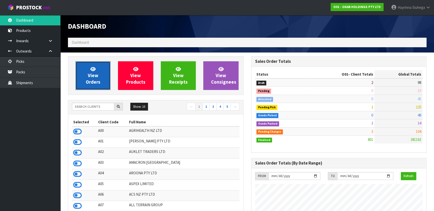
click at [92, 72] on span "View Orders" at bounding box center [93, 75] width 15 height 19
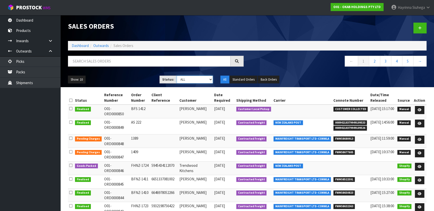
click at [193, 78] on select "Draft Pending Allocated Pending Pick Goods Picked Goods Packed Pending Charges …" at bounding box center [194, 80] width 36 height 8
select select "string:5"
click at [176, 76] on select "Draft Pending Allocated Pending Pick Goods Picked Goods Packed Pending Charges …" at bounding box center [194, 80] width 36 height 8
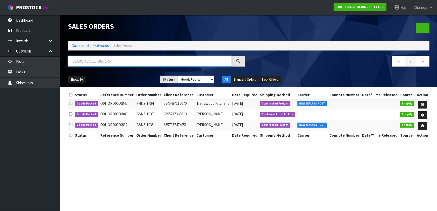
click at [142, 60] on input "text" at bounding box center [150, 61] width 164 height 11
type input "0846"
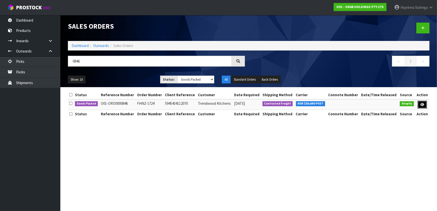
click at [422, 103] on icon at bounding box center [422, 104] width 4 height 3
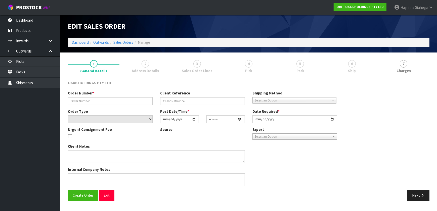
type input "FHNZ-1724"
type input "5945434112070"
select select "number:0"
type input "[DATE]"
type input "18:45:21.000"
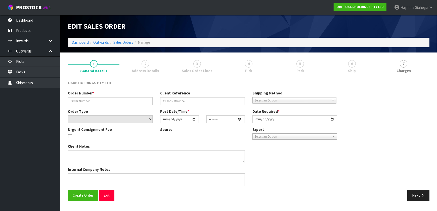
type input "[DATE]"
type textarea "#1724 [DATE] AT 02:45 PM [PERSON_NAME] ONLINE STORE $906.00 COMPLETEPAID ATTENT…"
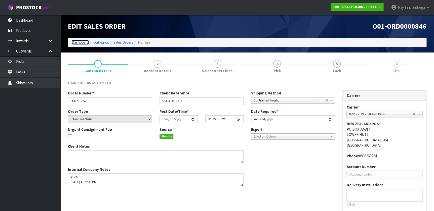
click at [78, 40] on link "Dashboard" at bounding box center [80, 42] width 17 height 5
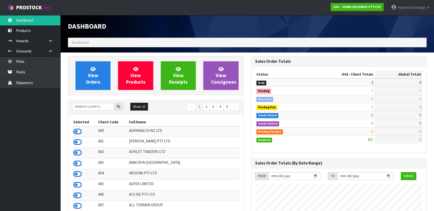
scroll to position [380, 183]
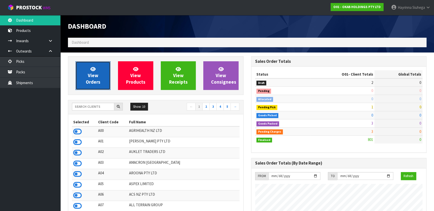
click at [101, 78] on link "View Orders" at bounding box center [92, 75] width 35 height 29
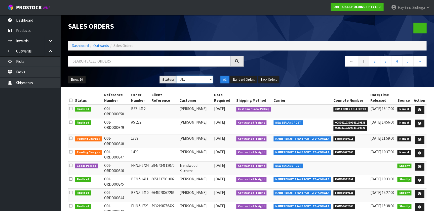
click at [189, 78] on select "Draft Pending Allocated Pending Pick Goods Picked Goods Packed Pending Charges …" at bounding box center [194, 80] width 36 height 8
select select "string:3"
click at [176, 76] on select "Draft Pending Allocated Pending Pick Goods Picked Goods Packed Pending Charges …" at bounding box center [194, 80] width 36 height 8
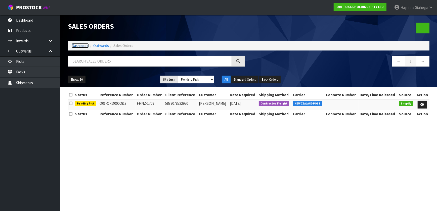
click at [77, 44] on link "Dashboard" at bounding box center [80, 45] width 17 height 5
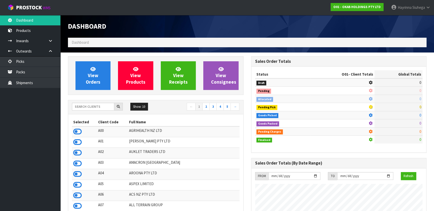
scroll to position [380, 183]
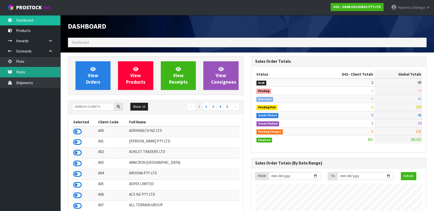
click at [36, 74] on link "Packs" at bounding box center [30, 72] width 60 height 10
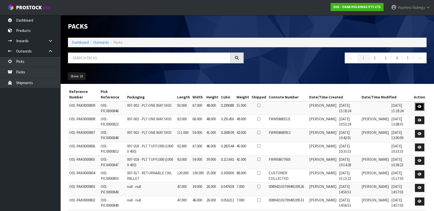
click at [419, 105] on icon at bounding box center [419, 106] width 4 height 3
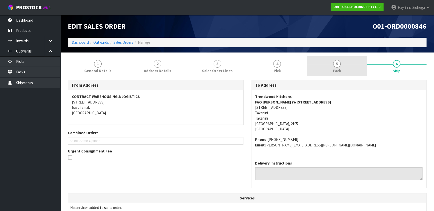
click at [353, 65] on link "5 Pack" at bounding box center [337, 66] width 60 height 20
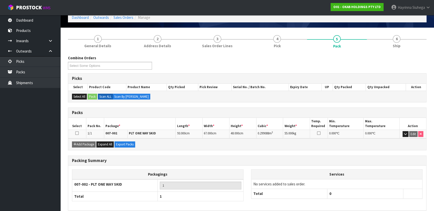
scroll to position [47, 0]
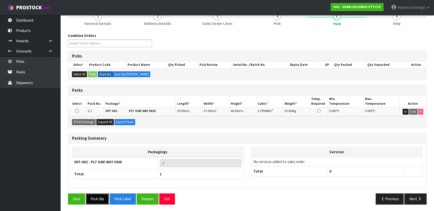
click at [101, 198] on button "Pack Slip" at bounding box center [97, 199] width 23 height 11
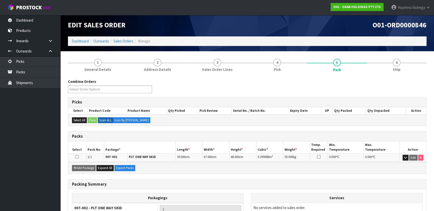
scroll to position [0, 0]
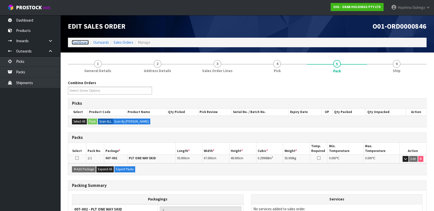
click at [76, 42] on link "Dashboard" at bounding box center [80, 42] width 17 height 5
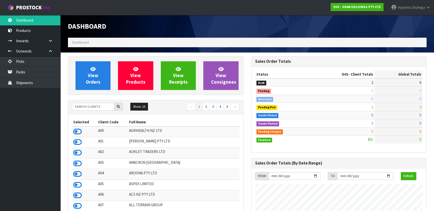
scroll to position [380, 183]
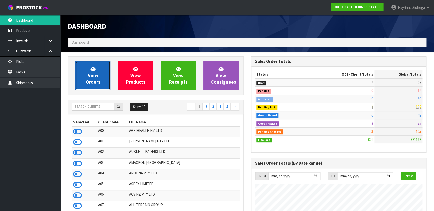
click at [98, 73] on span "View Orders" at bounding box center [93, 75] width 15 height 19
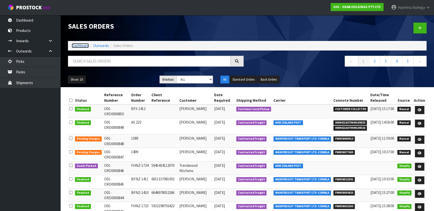
click at [87, 44] on link "Dashboard" at bounding box center [80, 45] width 17 height 5
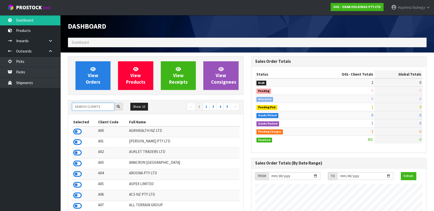
scroll to position [380, 183]
click at [90, 105] on input "text" at bounding box center [93, 107] width 42 height 8
type input "NERO"
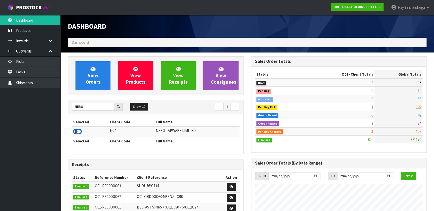
click at [74, 128] on td at bounding box center [90, 131] width 37 height 11
drag, startPoint x: 74, startPoint y: 129, endPoint x: 75, endPoint y: 124, distance: 4.6
click at [75, 129] on icon at bounding box center [77, 132] width 9 height 8
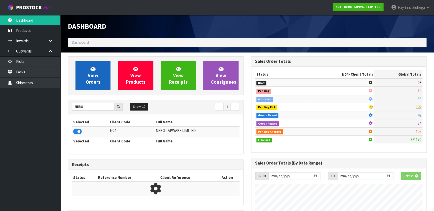
scroll to position [391, 183]
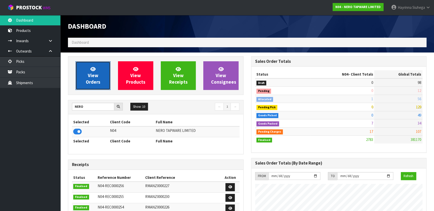
click at [87, 84] on span "View Orders" at bounding box center [93, 75] width 15 height 19
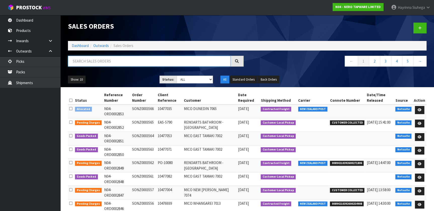
click at [106, 60] on input "text" at bounding box center [149, 61] width 162 height 11
type input "3563"
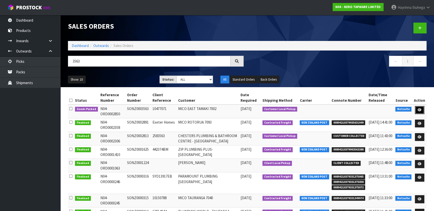
click at [423, 108] on link at bounding box center [419, 110] width 9 height 8
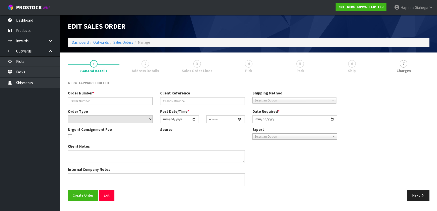
type input "SONZ0003563"
type input "10477071"
select select "number:0"
type input "[DATE]"
type input "14:00:06.000"
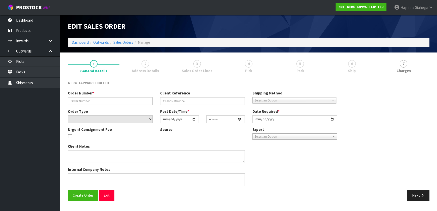
type input "[DATE]"
type textarea "customer pick up 15/09"
type textarea "URGENT CONSIGNMENT FEE"
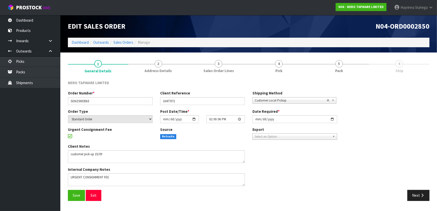
click at [385, 67] on link "6 Ship" at bounding box center [399, 66] width 60 height 20
click at [357, 65] on link "5 Pack" at bounding box center [339, 66] width 60 height 20
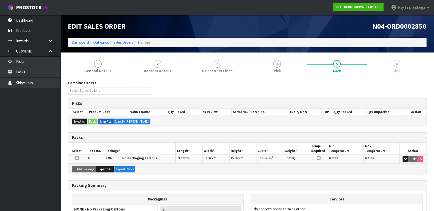
click at [407, 162] on td "Edit" at bounding box center [412, 159] width 27 height 9
click at [407, 161] on button "button" at bounding box center [405, 159] width 6 height 6
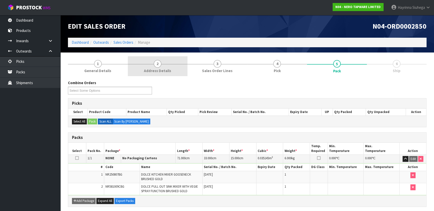
click at [163, 58] on link "2 Address Details" at bounding box center [158, 66] width 60 height 20
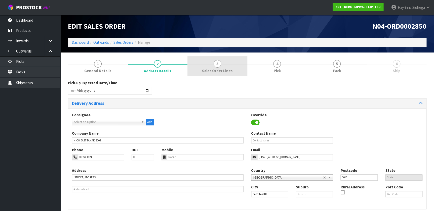
click at [193, 63] on link "3 Sales Order Lines" at bounding box center [217, 66] width 60 height 20
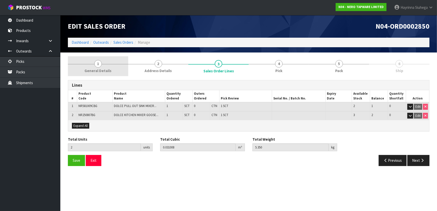
drag, startPoint x: 119, startPoint y: 62, endPoint x: 116, endPoint y: 62, distance: 3.3
click at [118, 62] on link "1 General Details" at bounding box center [98, 66] width 60 height 20
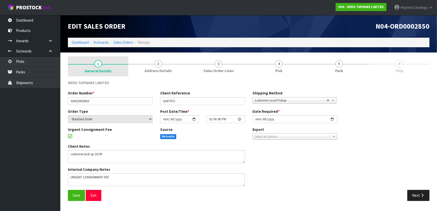
click at [115, 62] on link "1 General Details" at bounding box center [98, 66] width 60 height 20
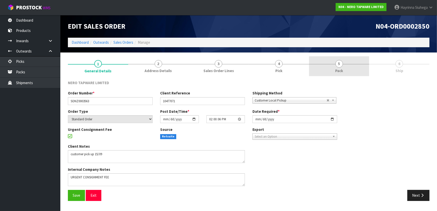
click at [328, 68] on link "5 Pack" at bounding box center [339, 66] width 60 height 20
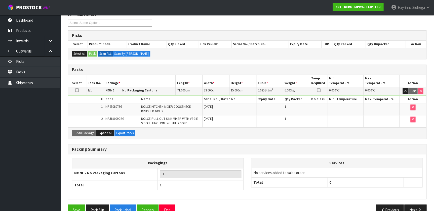
scroll to position [79, 0]
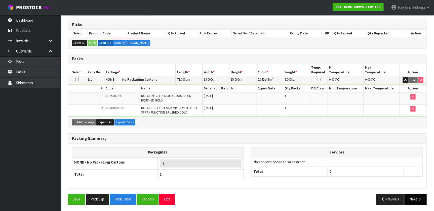
click at [416, 194] on div "Combine Orders N04-ORD0002822 N04-ORD0002828 N04-ORD0002831 N04-ORD0002832 N04-…" at bounding box center [247, 105] width 358 height 207
click at [416, 194] on button "Next" at bounding box center [415, 199] width 22 height 11
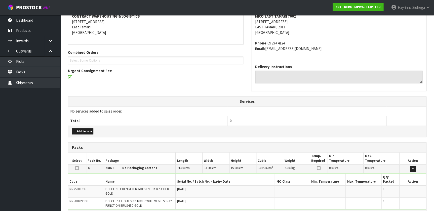
scroll to position [114, 0]
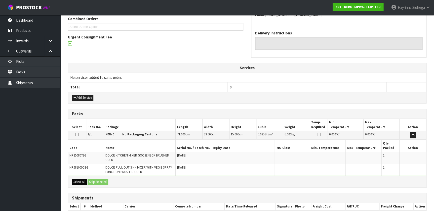
click at [80, 178] on div "Select All Ship Selected" at bounding box center [247, 181] width 358 height 11
click at [80, 180] on button "Select All" at bounding box center [79, 182] width 15 height 6
click at [89, 181] on button "Ship Selected" at bounding box center [97, 182] width 21 height 6
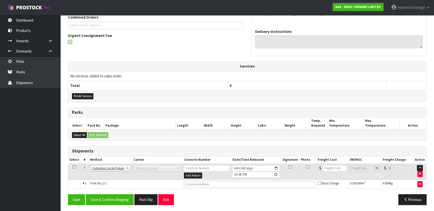
scroll to position [116, 0]
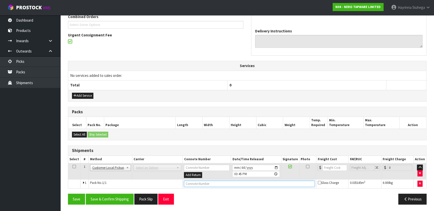
click at [187, 185] on input "text" at bounding box center [249, 184] width 131 height 6
type input "COLLECTED"
click at [104, 199] on button "Save & Confirm Shipping" at bounding box center [110, 199] width 48 height 11
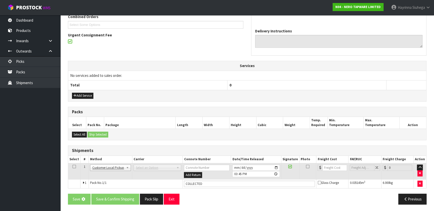
scroll to position [0, 0]
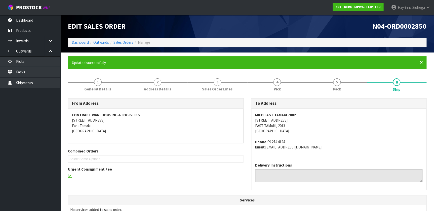
click at [421, 62] on span "×" at bounding box center [421, 62] width 3 height 7
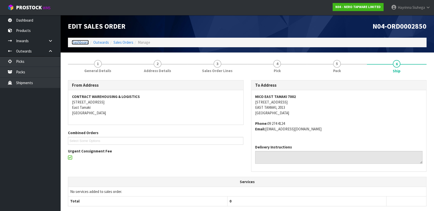
click at [81, 42] on link "Dashboard" at bounding box center [80, 42] width 17 height 5
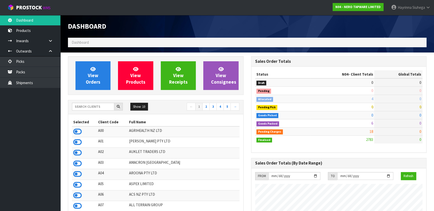
scroll to position [391, 183]
click at [106, 106] on input "text" at bounding box center [93, 107] width 42 height 8
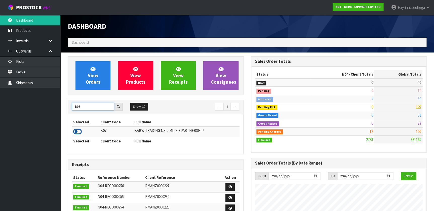
type input "B07"
click at [80, 131] on icon at bounding box center [77, 132] width 9 height 8
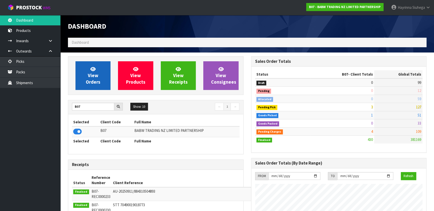
scroll to position [380, 183]
click at [102, 65] on link "View Orders" at bounding box center [92, 75] width 35 height 29
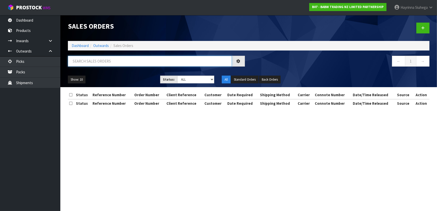
click at [108, 60] on input "text" at bounding box center [150, 61] width 164 height 11
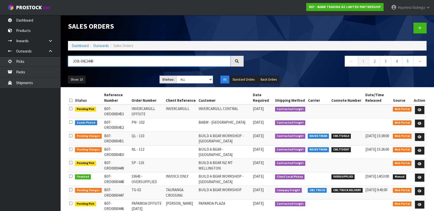
type input "JOB-0412448"
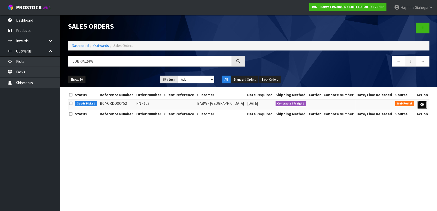
click at [420, 102] on link at bounding box center [422, 105] width 9 height 8
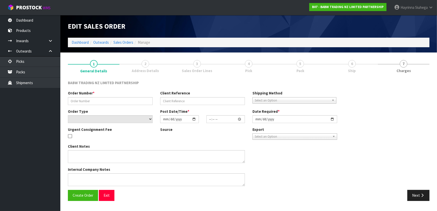
type input "PN - 102"
select select "number:0"
type input "[DATE]"
type input "12:09:00.000"
type input "[DATE]"
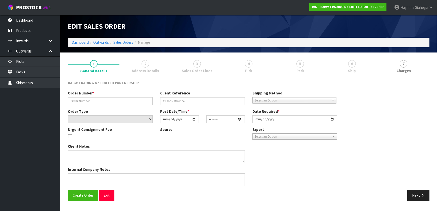
type textarea "CONTACT AS FOLLOWS: TE ARAWA AKURANGI [PHONE_NUMBER]"
type textarea "REMOVED 33712 X 24"
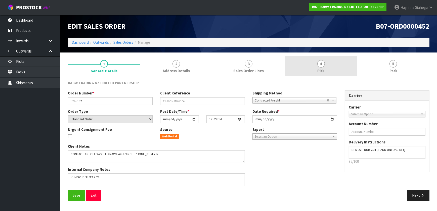
click at [332, 70] on link "4 Pick" at bounding box center [321, 66] width 72 height 20
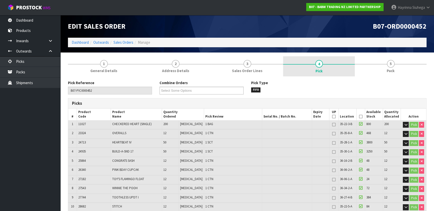
click at [375, 64] on link "5 Pack" at bounding box center [390, 66] width 72 height 20
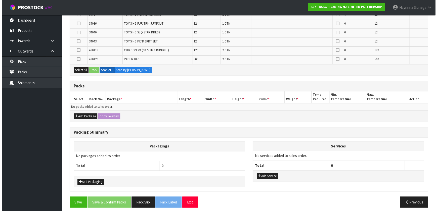
scroll to position [294, 0]
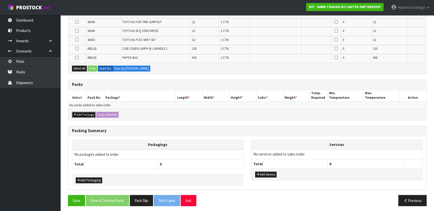
click at [85, 114] on button "Add Package" at bounding box center [84, 115] width 24 height 6
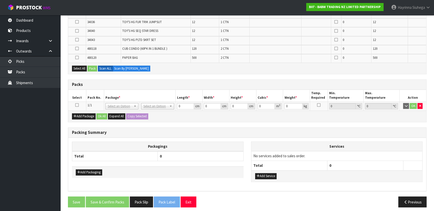
click at [77, 105] on icon at bounding box center [77, 105] width 4 height 0
click at [81, 66] on button "Select All" at bounding box center [79, 69] width 15 height 6
click at [95, 66] on button "Pack" at bounding box center [92, 69] width 10 height 6
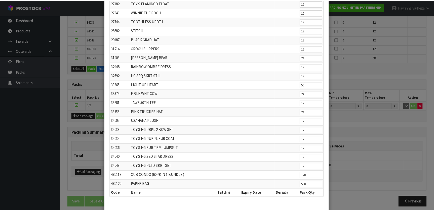
scroll to position [115, 0]
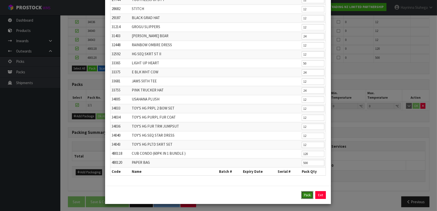
click at [307, 196] on button "Pack" at bounding box center [307, 195] width 12 height 8
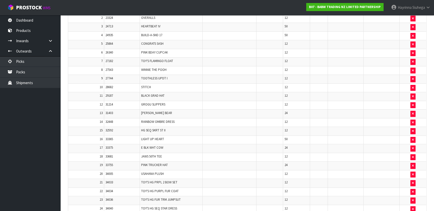
scroll to position [111, 0]
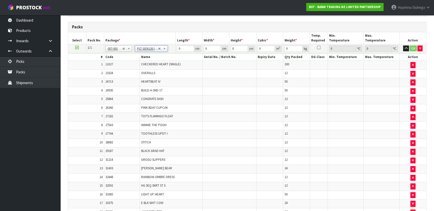
type input "120"
type input "100"
type input "94.21"
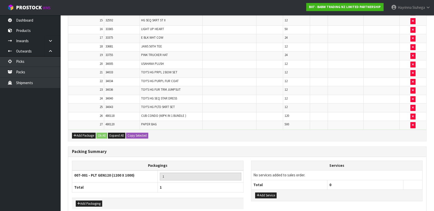
scroll to position [298, 0]
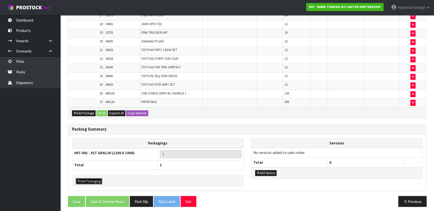
click at [95, 178] on button "Add Packaging" at bounding box center [89, 181] width 26 height 6
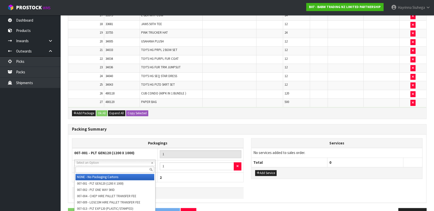
click at [111, 167] on input "text" at bounding box center [114, 170] width 79 height 6
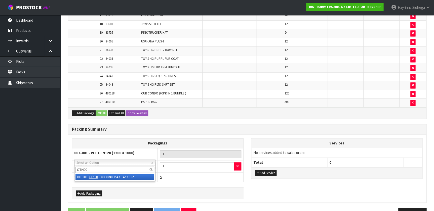
type input "CTN00"
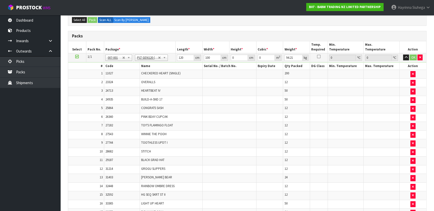
scroll to position [70, 0]
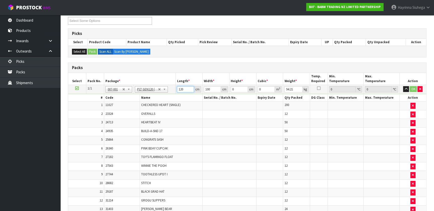
click at [177, 88] on input "120" at bounding box center [185, 89] width 17 height 6
type input "122"
type input "100"
type input "1"
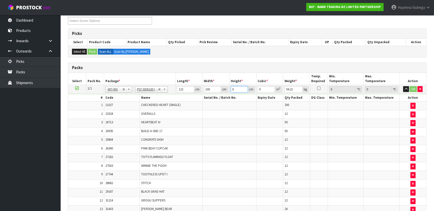
type input "0.0122"
type input "10"
type input "0.122"
type input "102"
type input "1.2444"
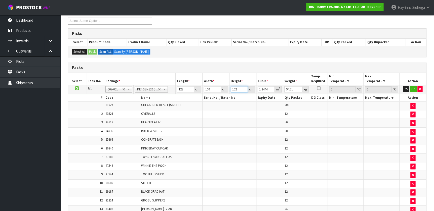
type input "102"
type input "101"
click button "OK" at bounding box center [412, 89] width 7 height 6
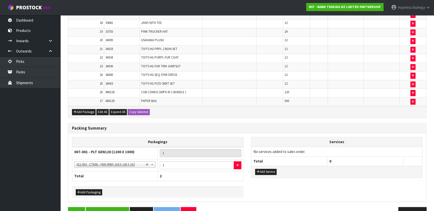
scroll to position [310, 0]
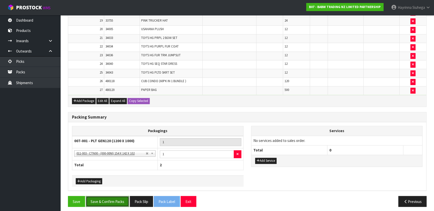
click at [115, 202] on button "Save & Confirm Packs" at bounding box center [107, 201] width 43 height 11
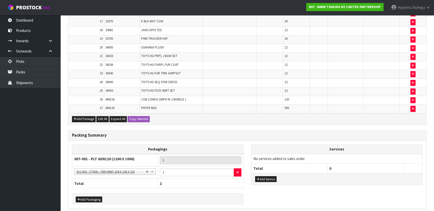
scroll to position [0, 0]
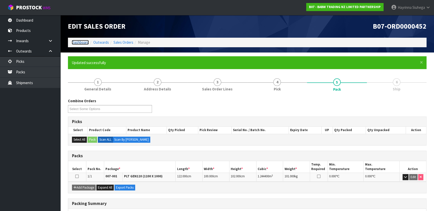
click at [83, 42] on link "Dashboard" at bounding box center [80, 42] width 17 height 5
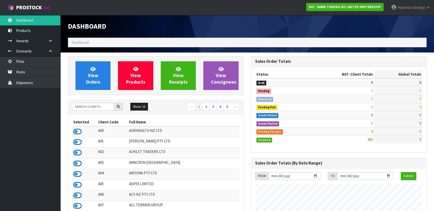
scroll to position [380, 183]
click at [95, 104] on input "text" at bounding box center [93, 107] width 42 height 8
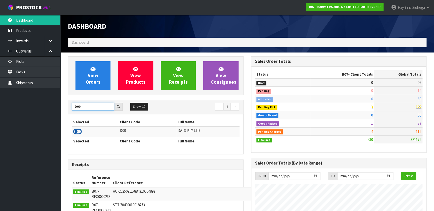
type input "D00"
click at [75, 132] on icon at bounding box center [77, 132] width 9 height 8
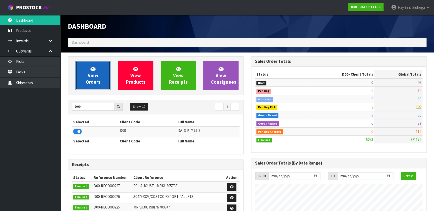
click at [89, 73] on span "View Orders" at bounding box center [93, 75] width 15 height 19
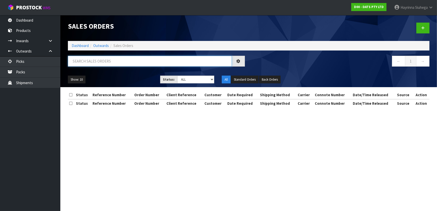
click at [136, 56] on input "text" at bounding box center [150, 61] width 164 height 11
type input "JOB-0412205"
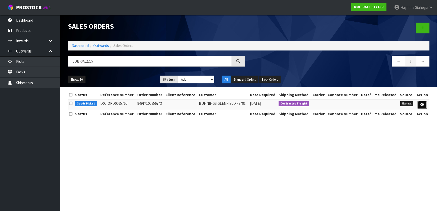
click at [420, 105] on icon at bounding box center [422, 104] width 4 height 3
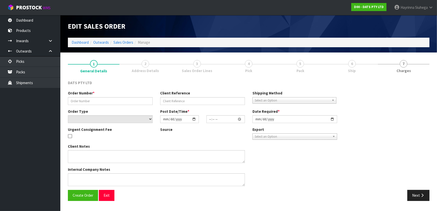
type input "9491Y100256743"
select select "number:0"
type input "[DATE]"
type input "09:05:00.000"
type input "[DATE]"
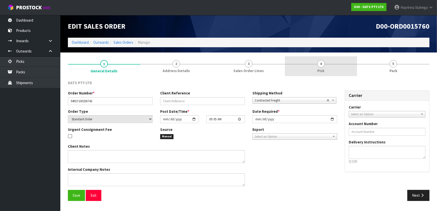
click at [356, 72] on link "4 Pick" at bounding box center [321, 66] width 72 height 20
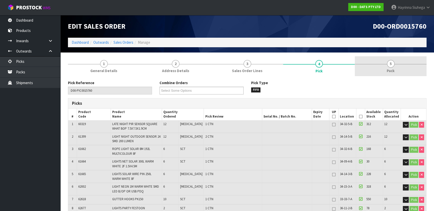
click at [369, 66] on link "5 Pack" at bounding box center [390, 66] width 72 height 20
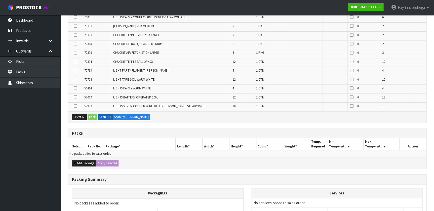
scroll to position [297, 0]
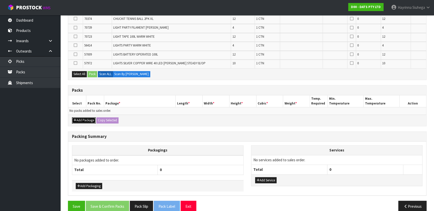
click at [86, 120] on button "Add Package" at bounding box center [84, 120] width 24 height 6
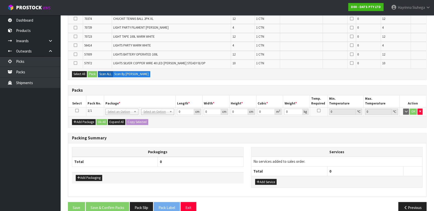
click at [77, 111] on icon at bounding box center [77, 111] width 4 height 0
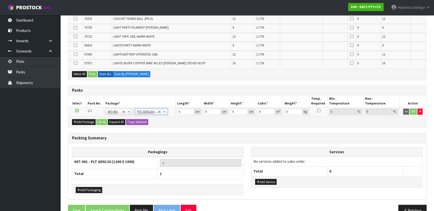
type input "120"
type input "100"
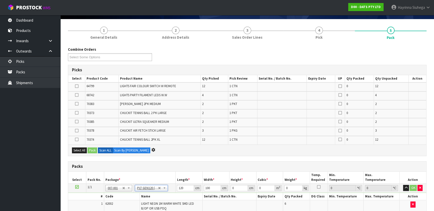
scroll to position [0, 0]
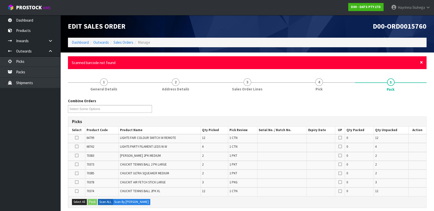
click at [421, 62] on span "×" at bounding box center [421, 62] width 3 height 7
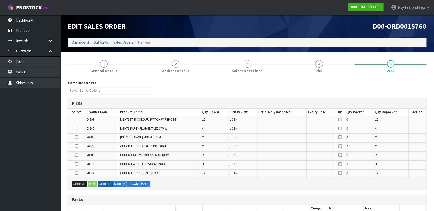
click at [347, 171] on span "0" at bounding box center [347, 173] width 2 height 4
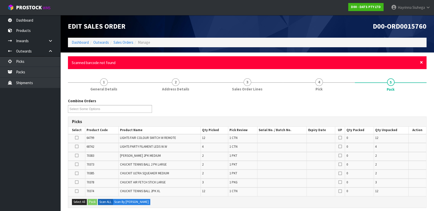
click at [421, 63] on span "×" at bounding box center [421, 62] width 3 height 7
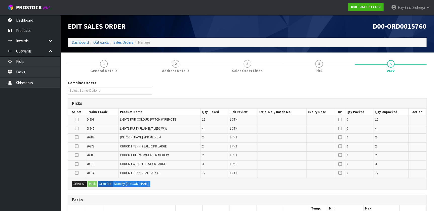
click at [77, 120] on icon at bounding box center [77, 120] width 4 height 0
click at [0, 0] on input "checkbox" at bounding box center [0, 0] width 0 height 0
click at [91, 185] on button "Pack" at bounding box center [92, 184] width 10 height 6
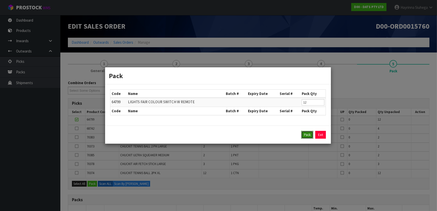
drag, startPoint x: 308, startPoint y: 132, endPoint x: 295, endPoint y: 133, distance: 13.9
click at [308, 132] on button "Pack" at bounding box center [307, 135] width 12 height 8
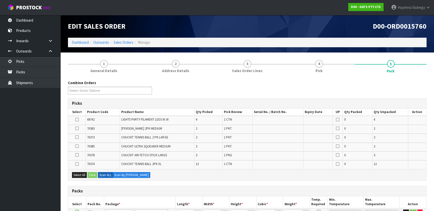
type input "79.02"
click at [205, 173] on div "Select All Pack Scan ALL Scan By [PERSON_NAME]" at bounding box center [247, 174] width 358 height 11
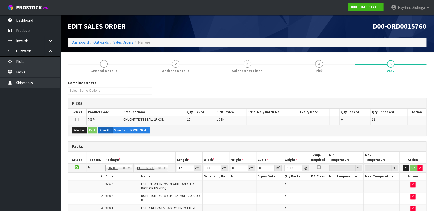
click at [194, 97] on div "Combine Orders D00-ORD0015753 D00-ORD0015754 D00-ORD0015755 D00-ORD0015756 D00-…" at bounding box center [247, 89] width 366 height 18
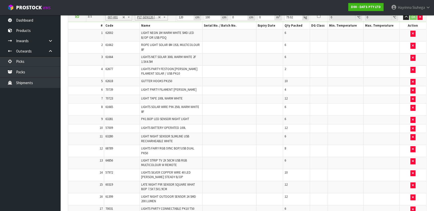
scroll to position [23, 0]
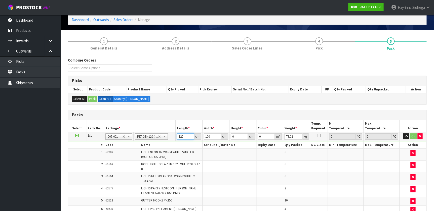
click at [178, 136] on input "120" at bounding box center [185, 136] width 17 height 6
click at [179, 136] on input "120" at bounding box center [185, 136] width 17 height 6
type input "118"
type input "114"
type input "7"
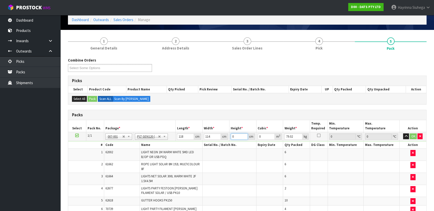
type input "0.094164"
type input "77"
type input "1.035804"
type input "77"
type input "117"
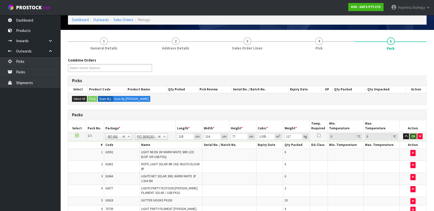
click button "OK" at bounding box center [412, 136] width 7 height 6
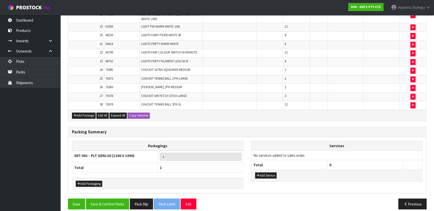
scroll to position [351, 0]
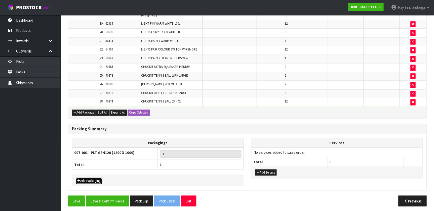
click at [96, 178] on button "Add Packaging" at bounding box center [89, 181] width 26 height 6
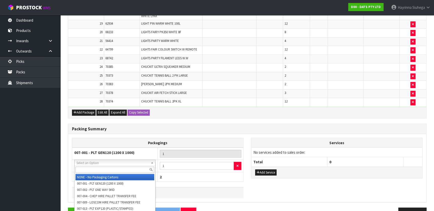
click at [116, 169] on input "text" at bounding box center [114, 170] width 79 height 6
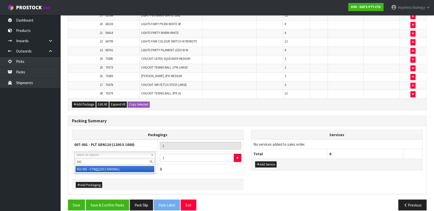
scroll to position [363, 0]
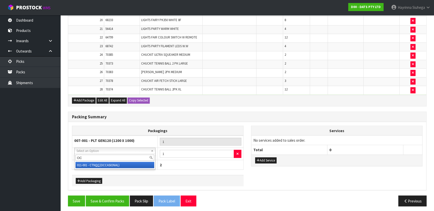
type input "OC"
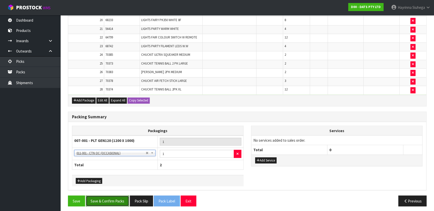
click at [113, 196] on button "Save & Confirm Packs" at bounding box center [107, 201] width 43 height 11
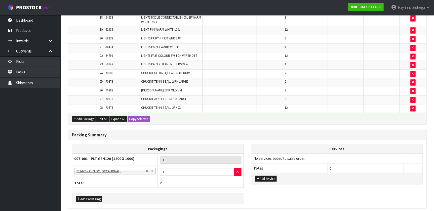
scroll to position [0, 0]
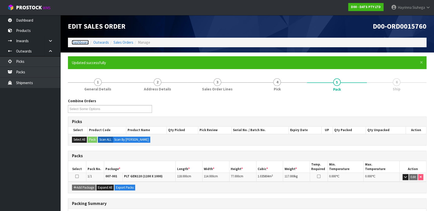
click at [78, 44] on link "Dashboard" at bounding box center [80, 42] width 17 height 5
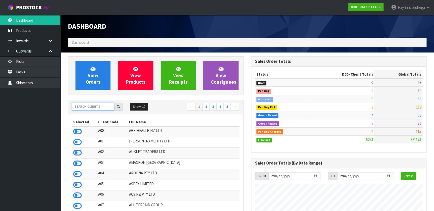
click at [100, 107] on input "text" at bounding box center [93, 107] width 42 height 8
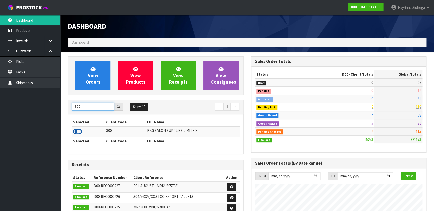
type input "S00"
click at [76, 133] on icon at bounding box center [77, 132] width 9 height 8
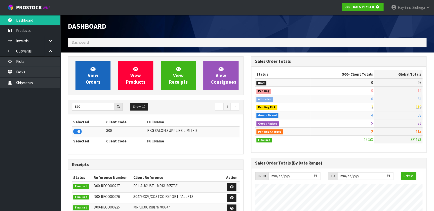
scroll to position [313, 183]
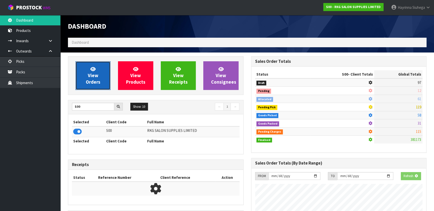
click at [91, 79] on span "View Orders" at bounding box center [93, 75] width 15 height 19
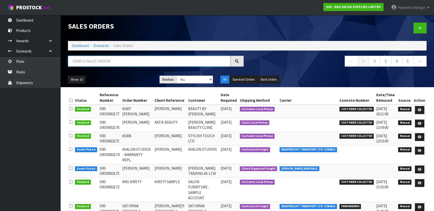
click at [108, 57] on input "text" at bounding box center [149, 61] width 162 height 11
type input "JOB-0412513"
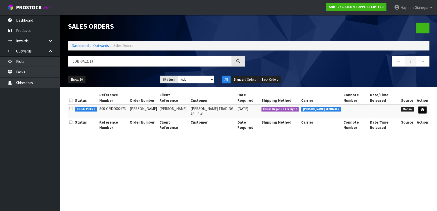
click at [420, 106] on link at bounding box center [422, 110] width 9 height 8
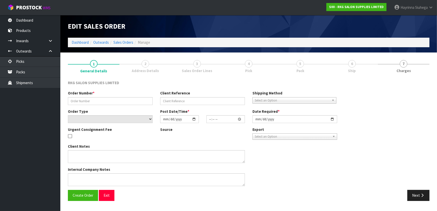
type input "[PERSON_NAME]"
select select "number:0"
type input "[DATE]"
type input "00:00:00.000"
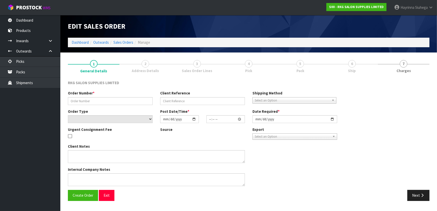
type input "[DATE]"
type textarea "[PERSON_NAME] COLLECT"
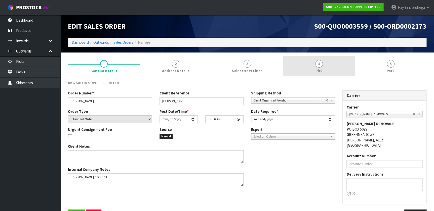
click at [316, 63] on span "4" at bounding box center [319, 64] width 8 height 8
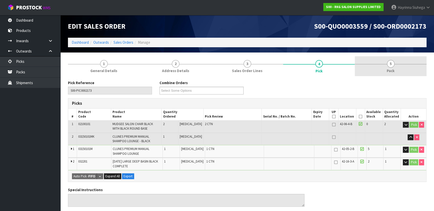
click at [402, 72] on link "5 Pack" at bounding box center [390, 66] width 72 height 20
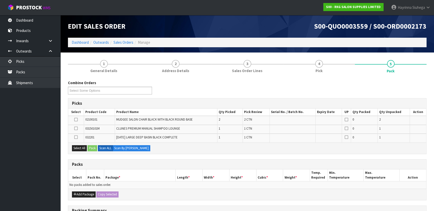
click at [76, 129] on icon at bounding box center [76, 128] width 4 height 0
click at [0, 0] on input "checkbox" at bounding box center [0, 0] width 0 height 0
click at [96, 148] on button "Pack" at bounding box center [92, 148] width 10 height 6
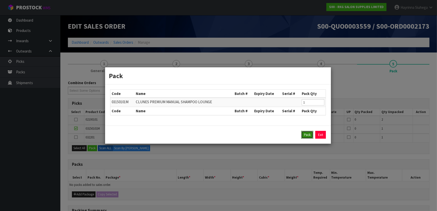
click at [305, 138] on button "Pack" at bounding box center [307, 135] width 12 height 8
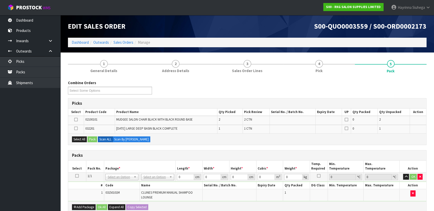
click at [73, 119] on td at bounding box center [76, 120] width 16 height 9
click at [74, 120] on icon at bounding box center [76, 120] width 4 height 0
click at [0, 0] on input "checkbox" at bounding box center [0, 0] width 0 height 0
click at [93, 138] on button "Pack" at bounding box center [92, 140] width 10 height 6
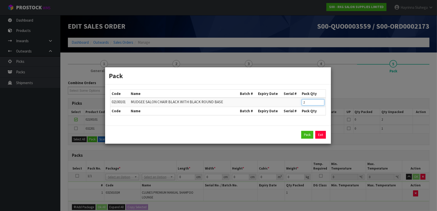
drag, startPoint x: 308, startPoint y: 103, endPoint x: 278, endPoint y: 102, distance: 30.2
click at [281, 102] on tr "02100101 MUDGEE SALON CHAIR BLACK WITH BLACK ROUND BASE 2" at bounding box center [217, 102] width 215 height 9
click button "Pack" at bounding box center [307, 135] width 12 height 8
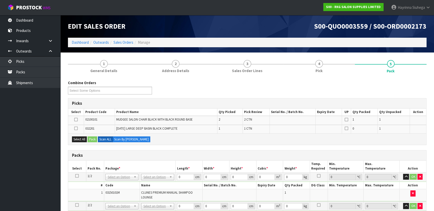
click at [75, 120] on icon at bounding box center [76, 120] width 4 height 0
click at [0, 0] on input "checkbox" at bounding box center [0, 0] width 0 height 0
click at [94, 137] on button "Pack" at bounding box center [92, 140] width 10 height 6
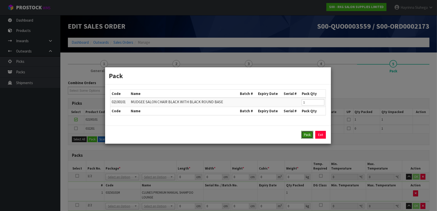
click at [305, 133] on button "Pack" at bounding box center [307, 135] width 12 height 8
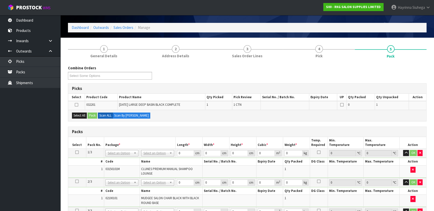
scroll to position [23, 0]
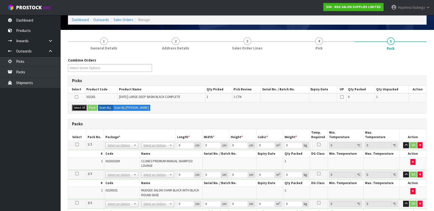
click at [83, 107] on button "Select All" at bounding box center [79, 108] width 15 height 6
click at [90, 107] on button "Pack" at bounding box center [92, 108] width 10 height 6
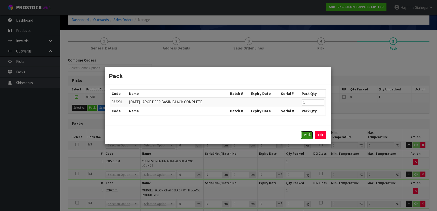
click at [303, 135] on button "Pack" at bounding box center [307, 135] width 12 height 8
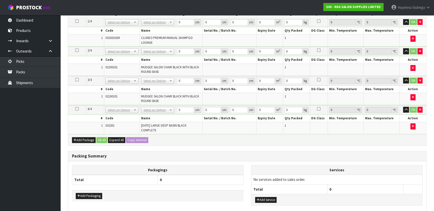
scroll to position [68, 0]
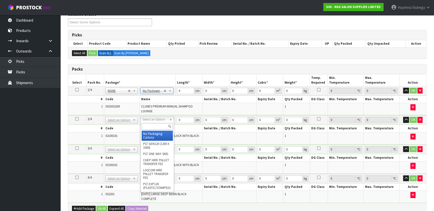
drag, startPoint x: 153, startPoint y: 117, endPoint x: 153, endPoint y: 130, distance: 12.8
drag, startPoint x: 153, startPoint y: 132, endPoint x: 154, endPoint y: 153, distance: 21.1
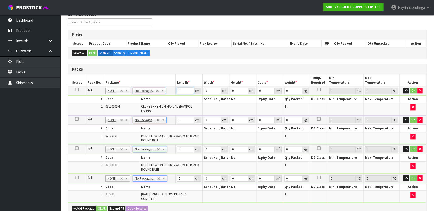
click at [177, 90] on input "0" at bounding box center [185, 91] width 17 height 6
click button "OK" at bounding box center [412, 91] width 7 height 6
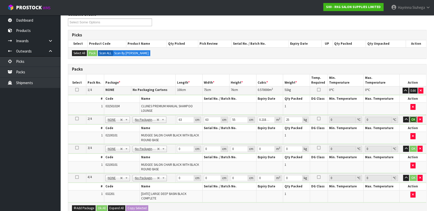
click button "OK" at bounding box center [412, 120] width 7 height 6
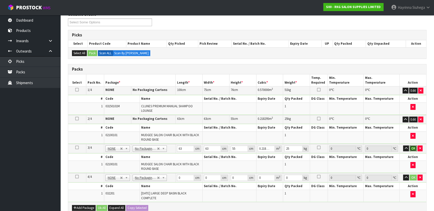
click button "OK" at bounding box center [412, 149] width 7 height 6
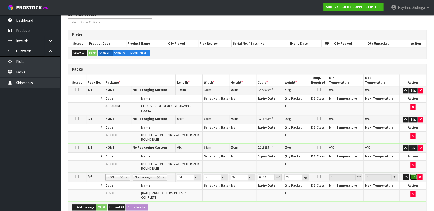
click button "OK" at bounding box center [412, 177] width 7 height 6
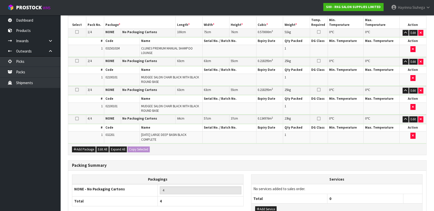
scroll to position [164, 0]
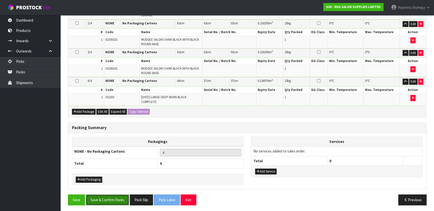
click at [116, 196] on button "Save & Confirm Packs" at bounding box center [107, 200] width 43 height 11
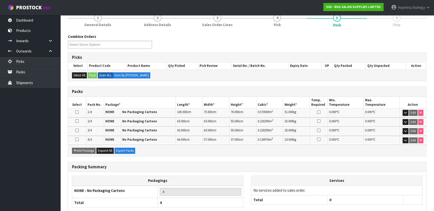
scroll to position [23, 0]
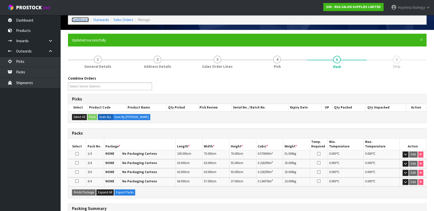
click at [82, 21] on link "Dashboard" at bounding box center [80, 19] width 17 height 5
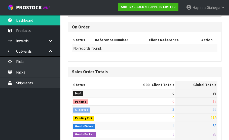
scroll to position [403, 0]
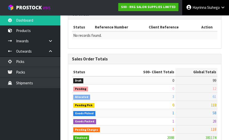
click at [209, 6] on span "Siuhega" at bounding box center [213, 7] width 13 height 5
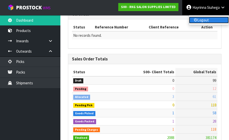
click at [202, 17] on link "Logout" at bounding box center [209, 20] width 40 height 7
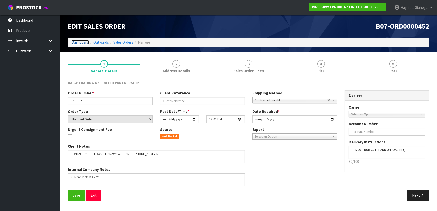
click at [75, 42] on link "Dashboard" at bounding box center [80, 42] width 17 height 5
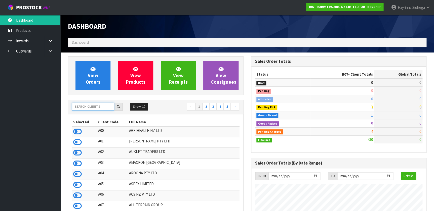
scroll to position [380, 183]
click at [86, 107] on input "text" at bounding box center [93, 107] width 42 height 8
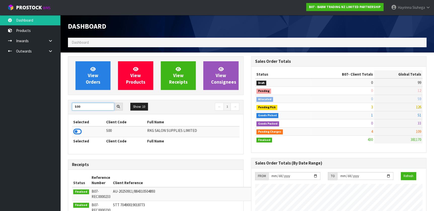
type input "S00"
click at [73, 131] on td at bounding box center [88, 131] width 33 height 11
drag, startPoint x: 73, startPoint y: 131, endPoint x: 77, endPoint y: 133, distance: 4.2
click at [74, 132] on td at bounding box center [88, 131] width 33 height 11
click at [77, 133] on icon at bounding box center [77, 132] width 9 height 8
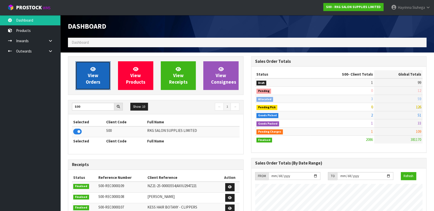
click at [87, 85] on link "View Orders" at bounding box center [92, 75] width 35 height 29
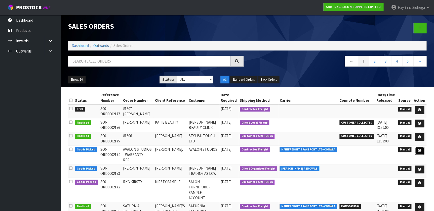
click at [418, 151] on icon at bounding box center [419, 150] width 4 height 3
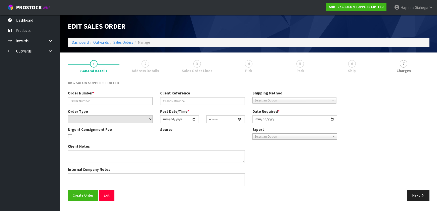
type input "AVALON STUDIOS - WARRANTY REPL."
type input "[PERSON_NAME]."
select select "number:0"
type input "[DATE]"
type input "11:34:00.000"
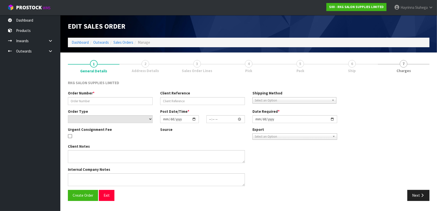
type input "[DATE]"
type textarea "PLEASE ENSURE THE PUMPS ARE PACKED SECURELY AND MARKED AS FRAGILE THEY SHOULD B…"
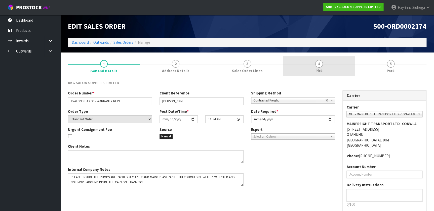
click at [319, 62] on span "4" at bounding box center [319, 64] width 8 height 8
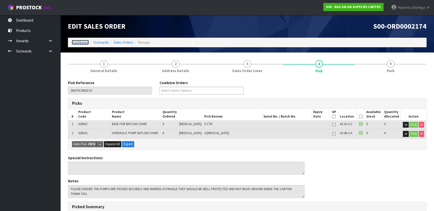
click at [80, 44] on link "Dashboard" at bounding box center [80, 42] width 17 height 5
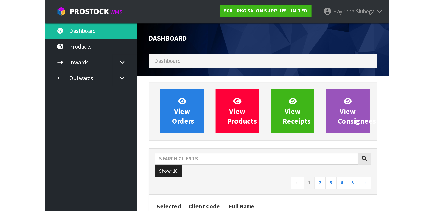
scroll to position [380, 183]
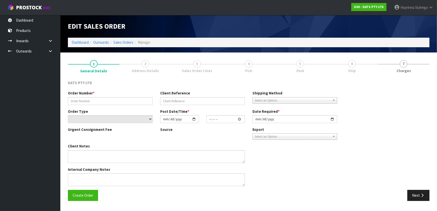
type input "9491Y100256743"
select select "number:0"
type input "[DATE]"
type input "09:05:00.000"
type input "[DATE]"
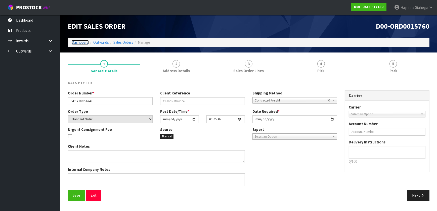
click at [78, 43] on link "Dashboard" at bounding box center [80, 42] width 17 height 5
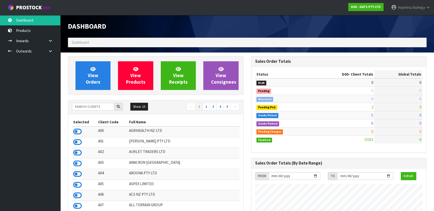
scroll to position [380, 183]
click at [96, 106] on input "text" at bounding box center [93, 107] width 42 height 8
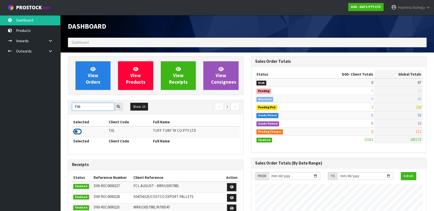
type input "T01"
click at [76, 132] on icon at bounding box center [77, 132] width 9 height 8
